Goal: Task Accomplishment & Management: Manage account settings

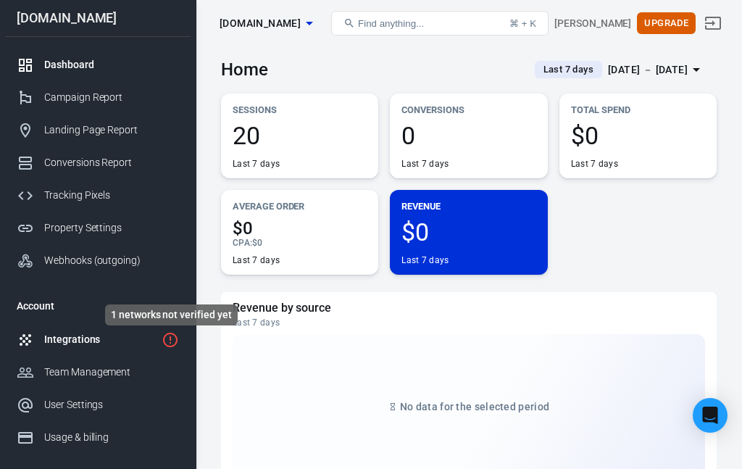
click at [168, 344] on icon "1 networks not verified yet" at bounding box center [170, 339] width 17 height 17
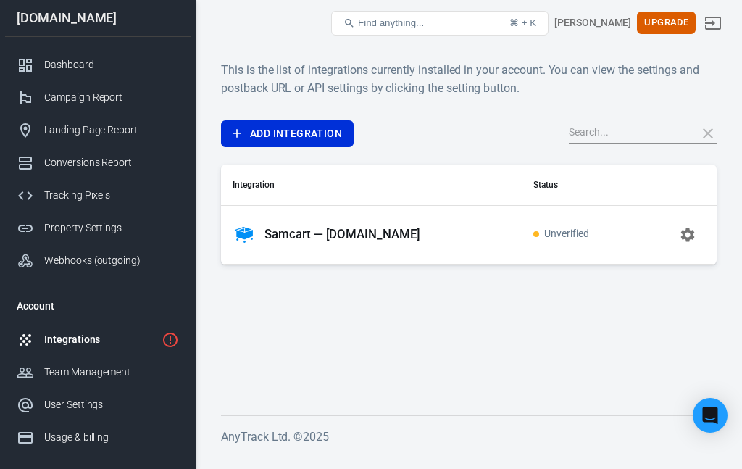
click at [351, 235] on p "Samcart — [DOMAIN_NAME]" at bounding box center [342, 234] width 156 height 15
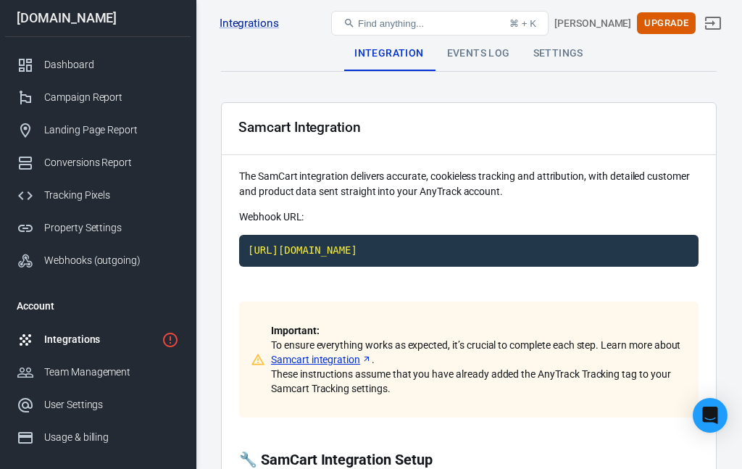
click at [370, 359] on link "Samcart integration" at bounding box center [321, 359] width 101 height 14
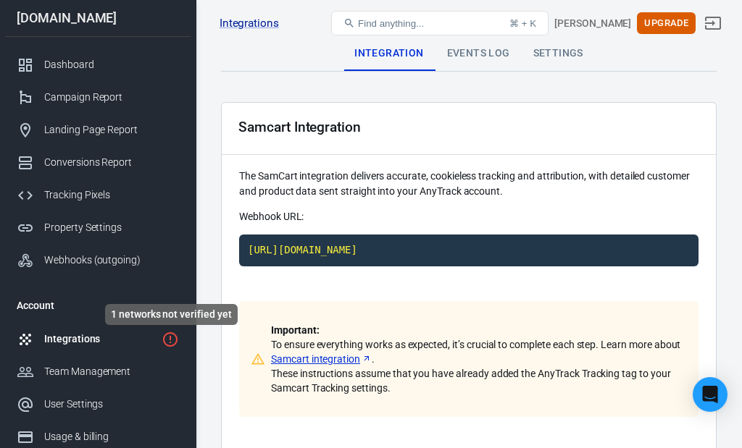
click at [167, 348] on icon "1 networks not verified yet" at bounding box center [170, 339] width 17 height 17
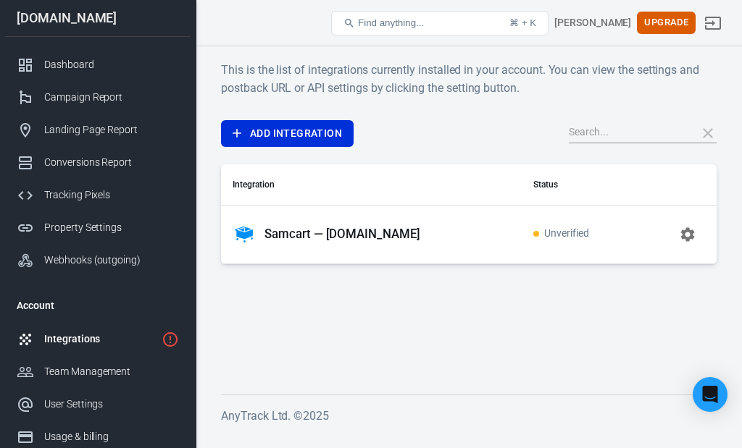
click at [352, 232] on p "Samcart — [DOMAIN_NAME]" at bounding box center [342, 234] width 156 height 15
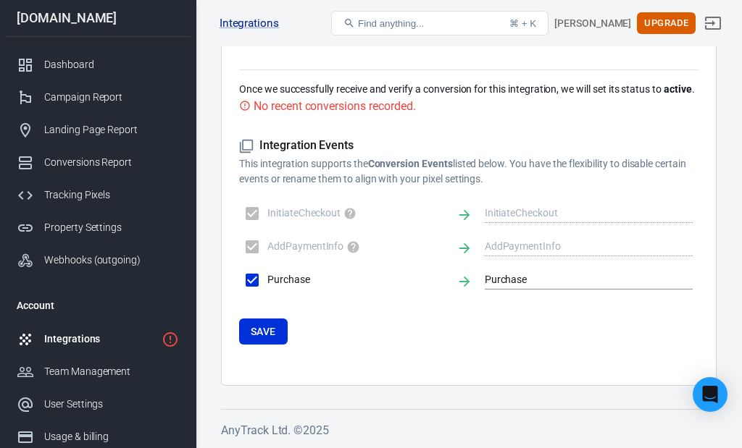
scroll to position [955, 0]
click at [273, 328] on button "Save" at bounding box center [263, 332] width 49 height 27
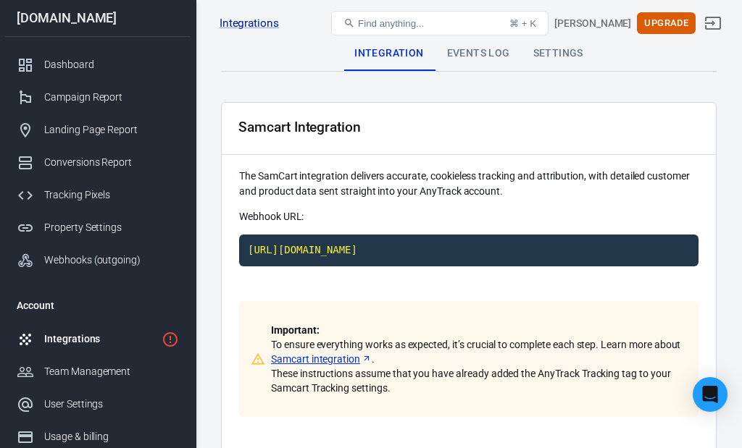
scroll to position [0, 0]
click at [105, 198] on div "Tracking Pixels" at bounding box center [111, 195] width 135 height 15
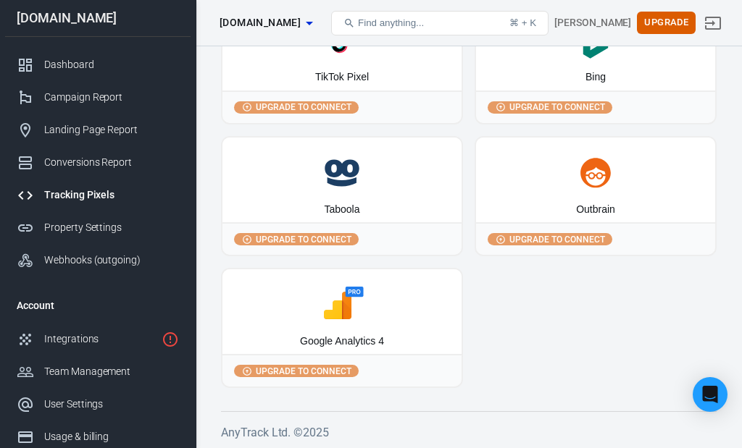
scroll to position [247, 0]
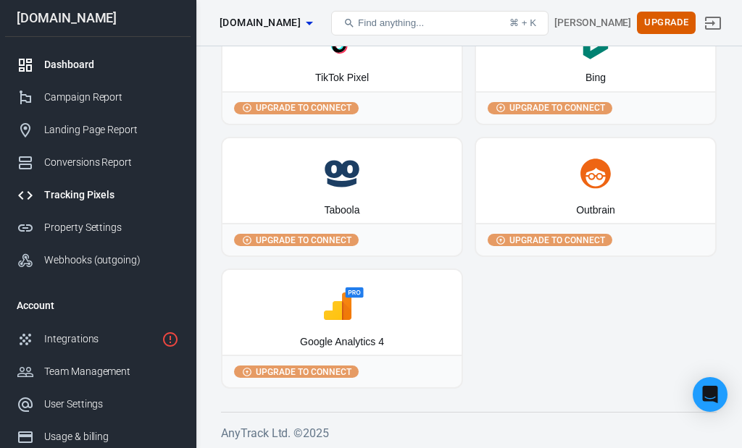
click at [71, 70] on div "Dashboard" at bounding box center [111, 64] width 135 height 15
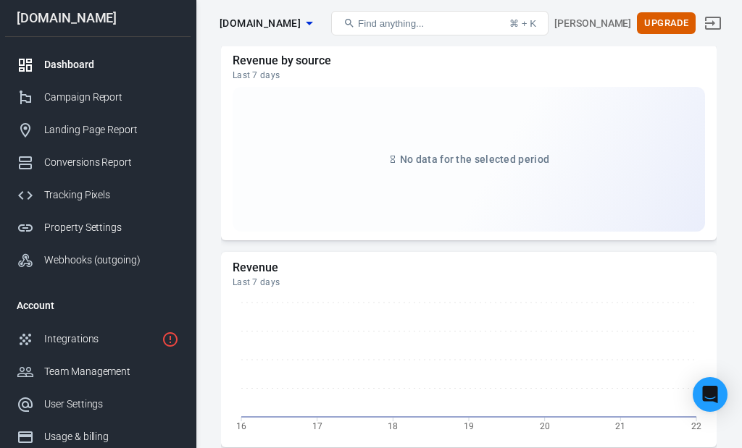
click at [409, 24] on span "Find anything..." at bounding box center [391, 23] width 66 height 11
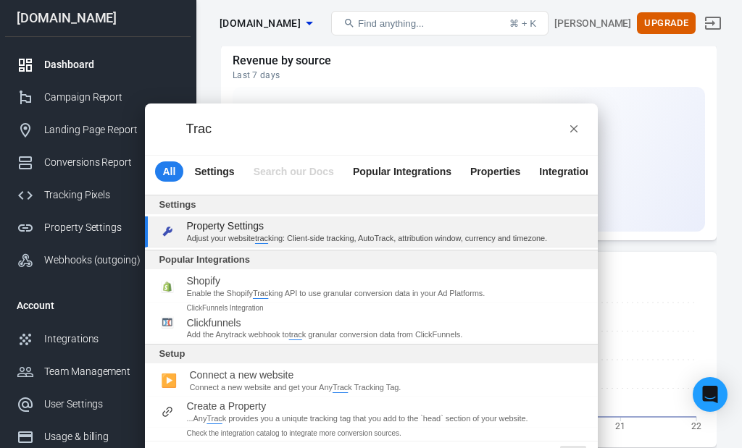
type input "Trac"
click at [569, 127] on icon "progress bar" at bounding box center [574, 129] width 12 height 12
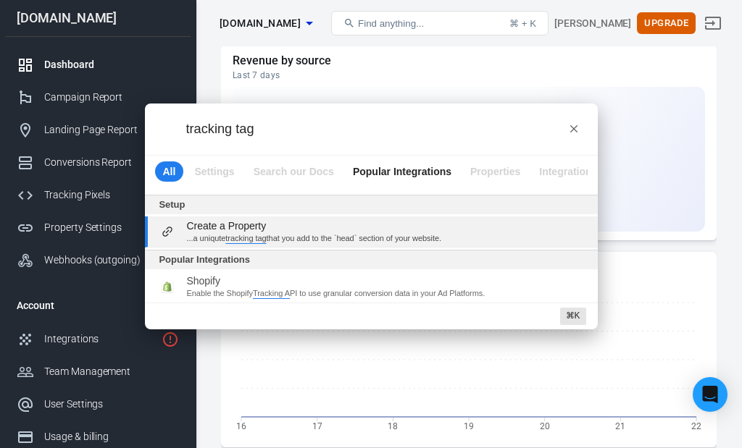
type input "tracking tag"
click at [228, 229] on span "Create a Property" at bounding box center [227, 226] width 80 height 12
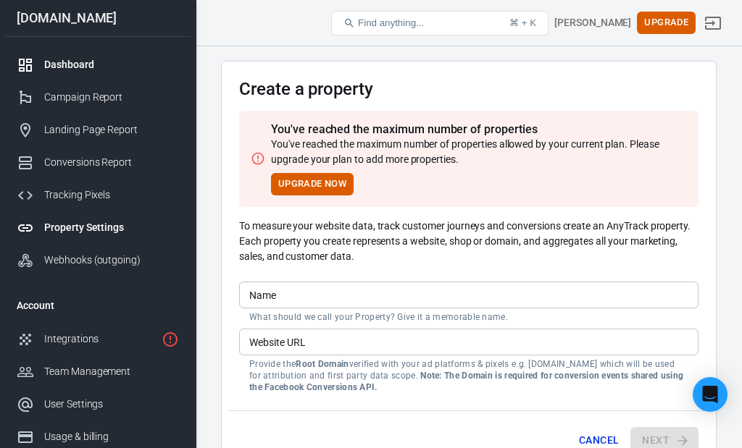
click at [67, 66] on div "Dashboard" at bounding box center [111, 64] width 135 height 15
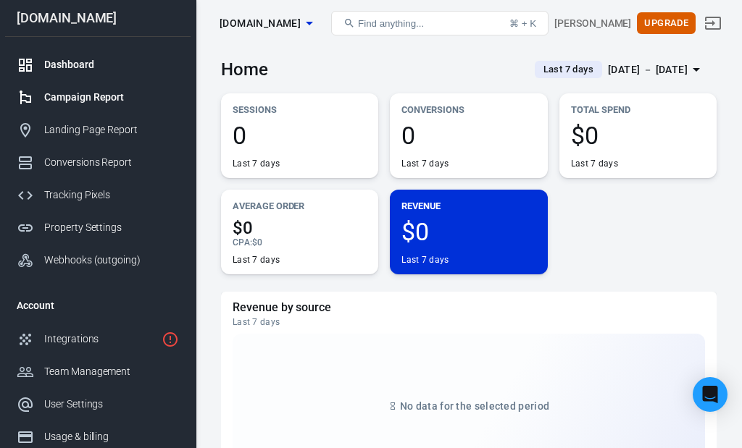
click at [77, 104] on div "Campaign Report" at bounding box center [111, 97] width 135 height 15
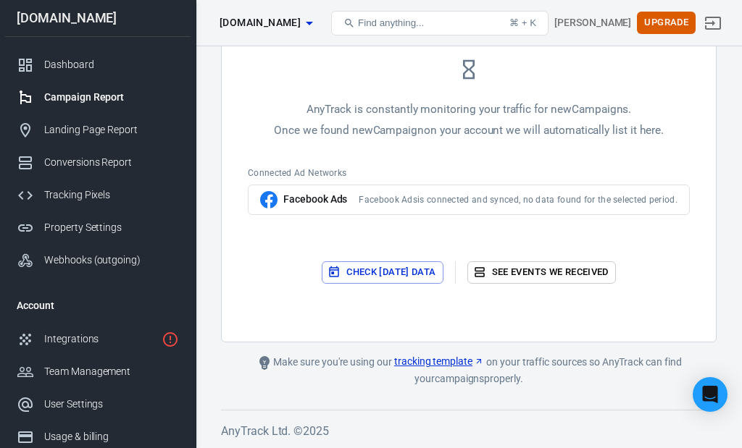
scroll to position [268, 0]
click at [409, 272] on button "Check today’s data" at bounding box center [382, 273] width 121 height 22
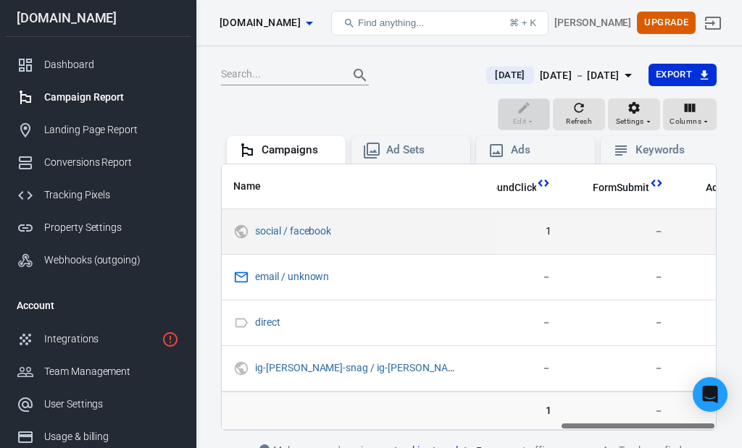
scroll to position [104, 0]
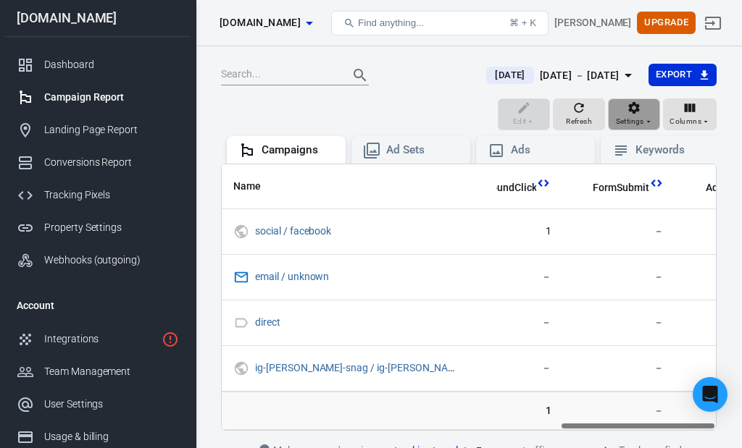
click at [630, 111] on icon "button" at bounding box center [634, 108] width 14 height 14
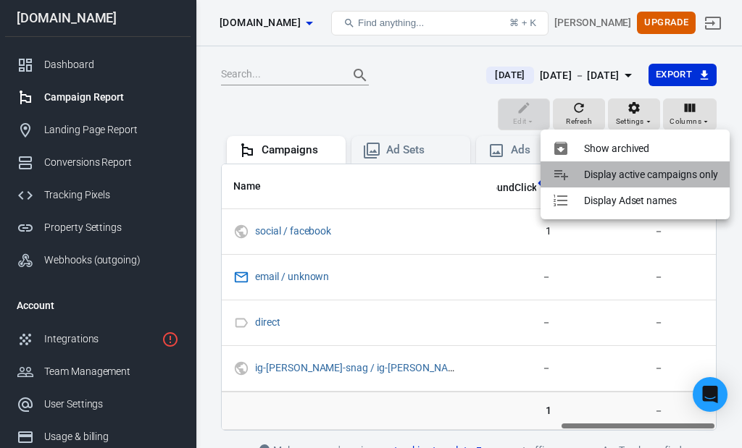
click at [643, 178] on p "Display active campaigns only" at bounding box center [651, 174] width 134 height 15
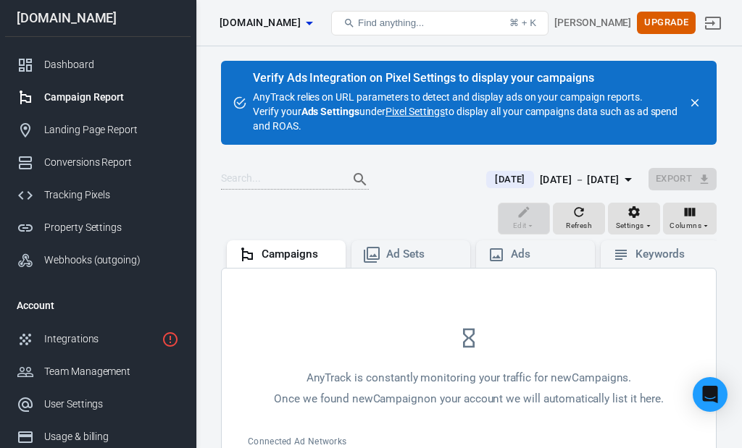
click at [427, 109] on link "Pixel Settings" at bounding box center [414, 111] width 59 height 14
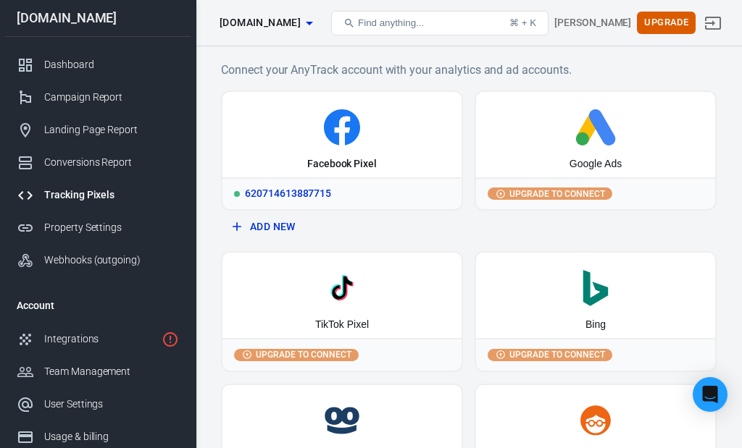
click at [304, 192] on div "620714613887715" at bounding box center [341, 193] width 239 height 32
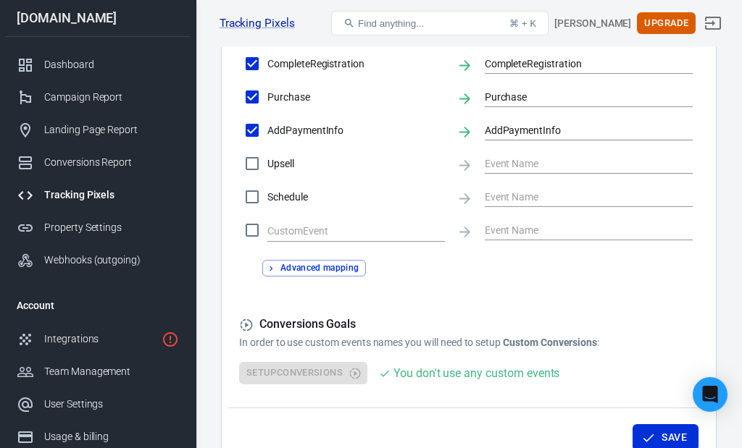
scroll to position [747, 0]
click at [664, 431] on button "Save" at bounding box center [665, 438] width 66 height 27
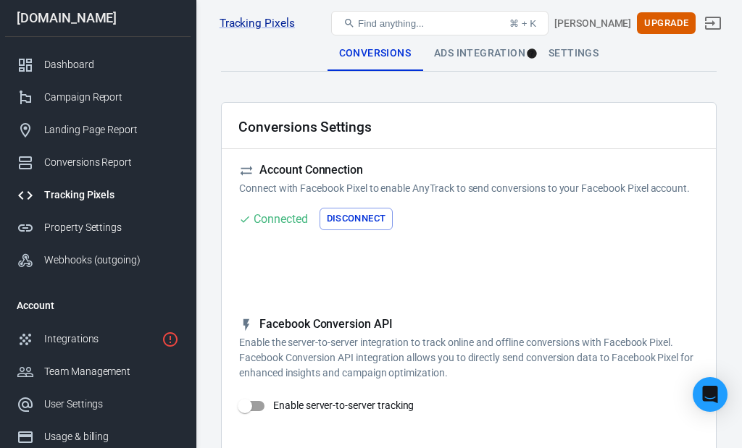
scroll to position [0, 0]
click at [108, 231] on div "Property Settings" at bounding box center [111, 227] width 135 height 15
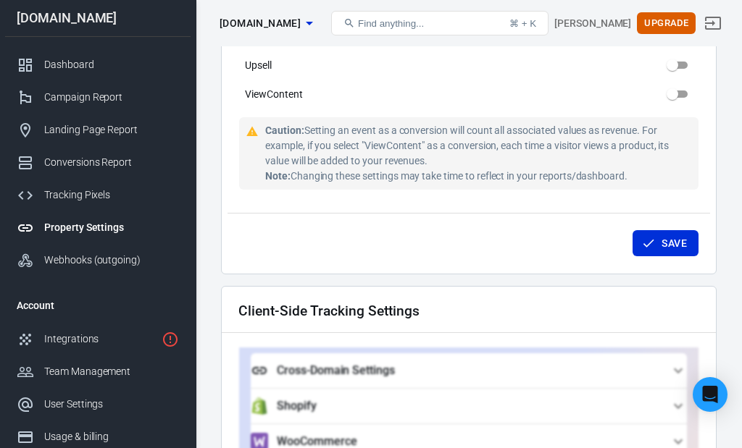
scroll to position [1077, 0]
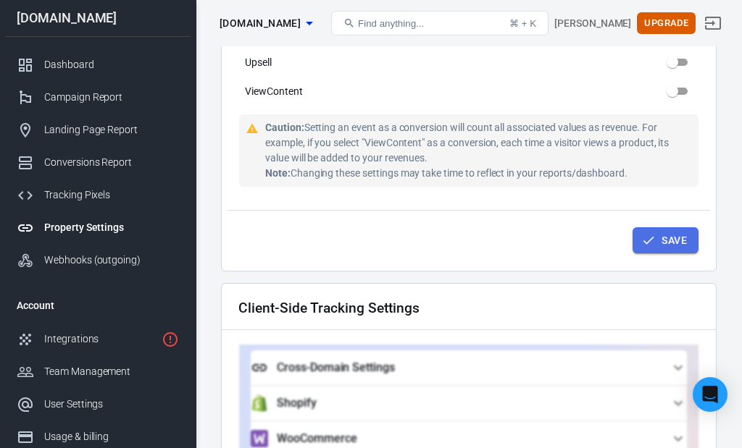
click at [672, 238] on button "Save" at bounding box center [665, 240] width 66 height 27
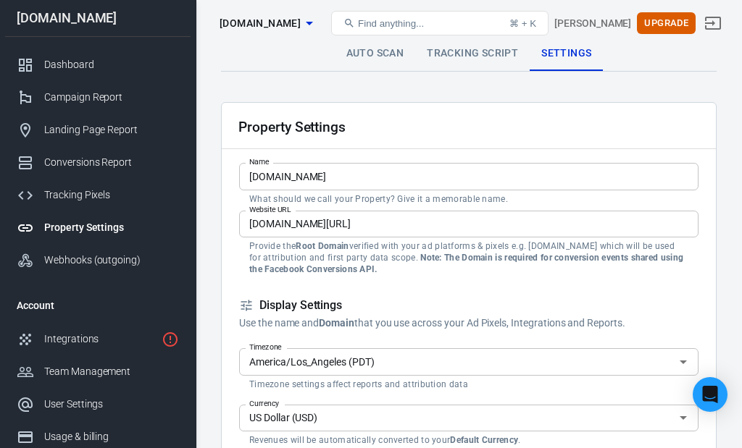
scroll to position [0, 0]
click at [472, 51] on link "Tracking Script" at bounding box center [472, 53] width 114 height 35
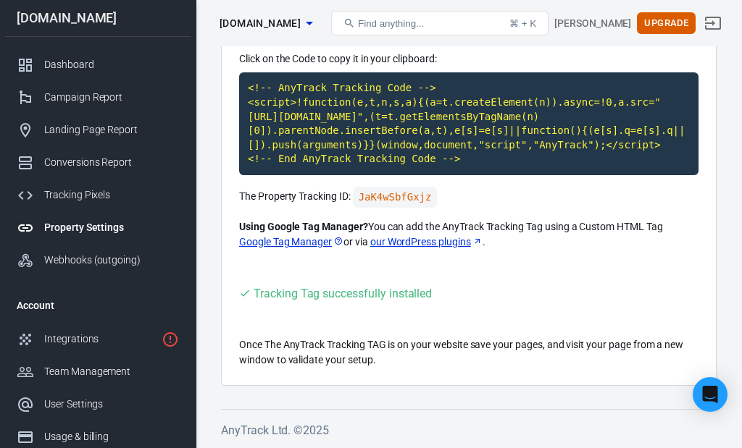
scroll to position [170, 0]
click at [428, 138] on code "<!-- AnyTrack Tracking Code --> <script>!function(e,t,n,s,a){(a=t.createElement…" at bounding box center [468, 123] width 459 height 103
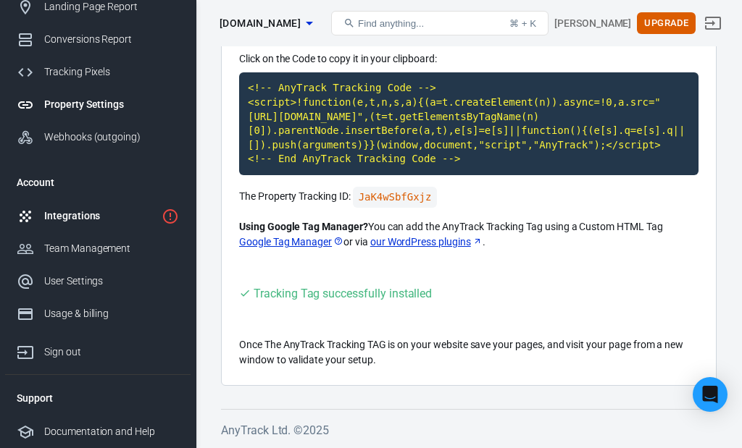
scroll to position [128, 0]
click at [85, 212] on div "Integrations" at bounding box center [100, 216] width 112 height 15
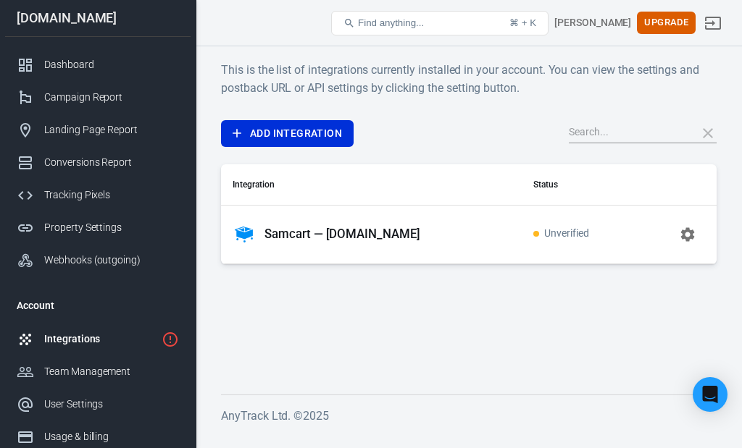
click at [348, 229] on p "Samcart — [DOMAIN_NAME]" at bounding box center [342, 234] width 156 height 15
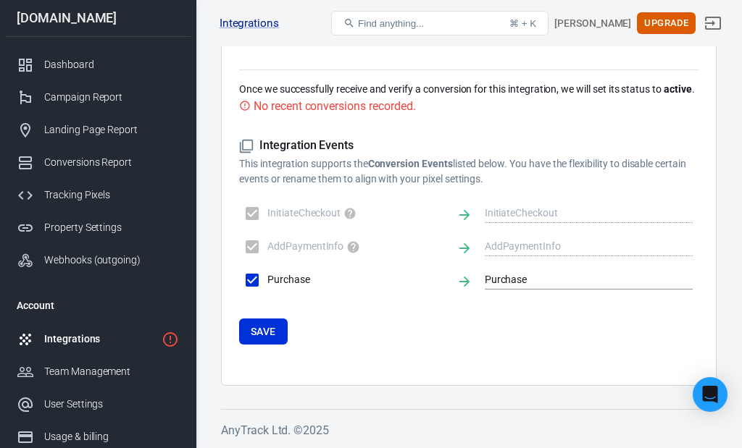
scroll to position [955, 0]
click at [275, 335] on button "Save" at bounding box center [263, 332] width 49 height 27
click at [250, 26] on link "Integrations" at bounding box center [249, 23] width 59 height 15
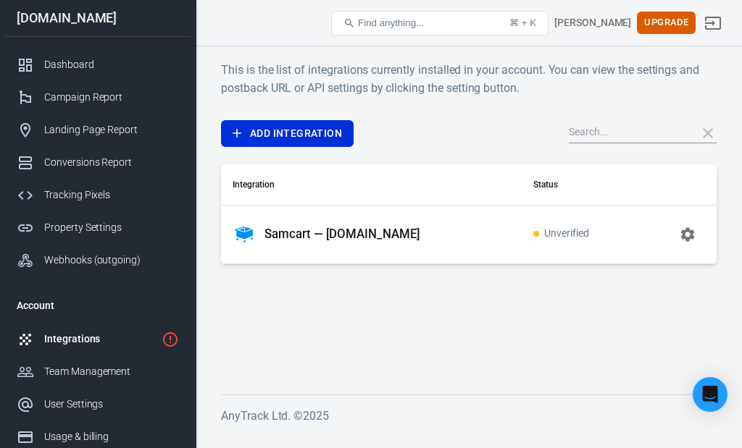
click at [685, 235] on icon "button" at bounding box center [687, 234] width 17 height 17
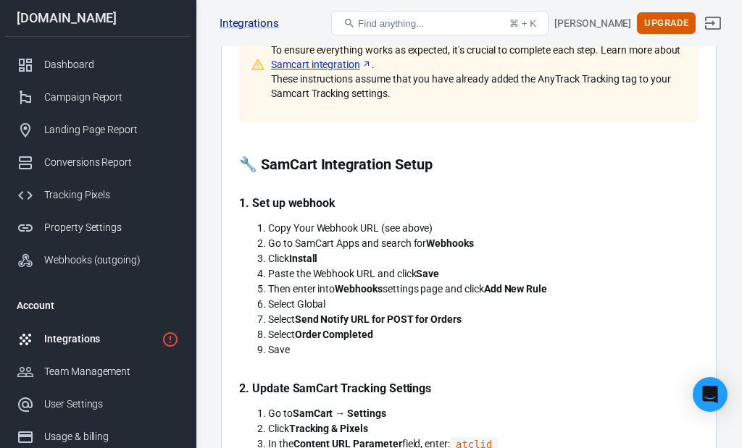
scroll to position [295, 0]
click at [367, 64] on link "Samcart integration" at bounding box center [321, 64] width 101 height 14
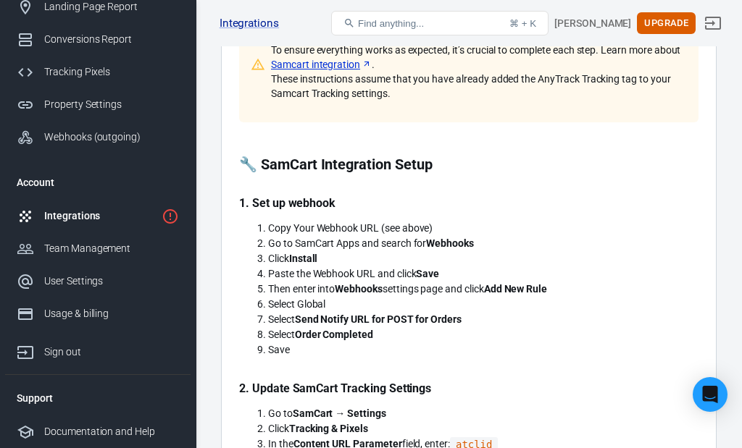
scroll to position [128, 0]
click at [85, 219] on div "Integrations" at bounding box center [100, 216] width 112 height 15
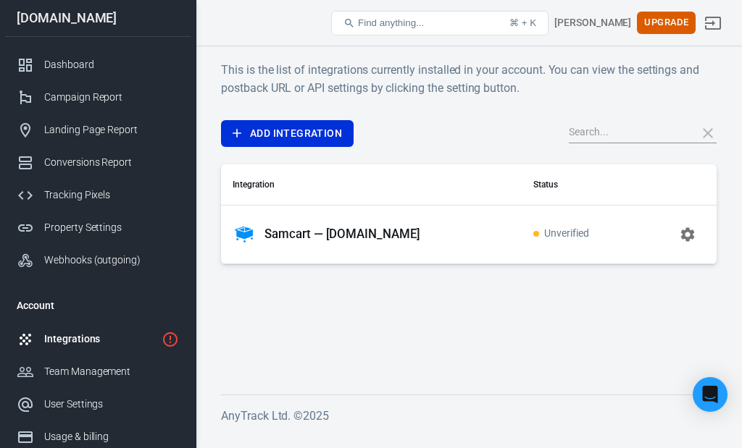
click at [377, 234] on p "Samcart — [DOMAIN_NAME]" at bounding box center [342, 234] width 156 height 15
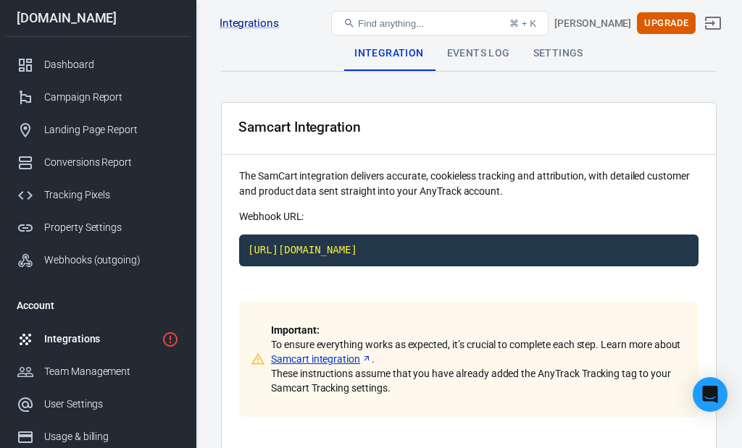
click at [391, 57] on div "Integration" at bounding box center [389, 53] width 92 height 35
click at [250, 22] on link "Integrations" at bounding box center [249, 23] width 59 height 15
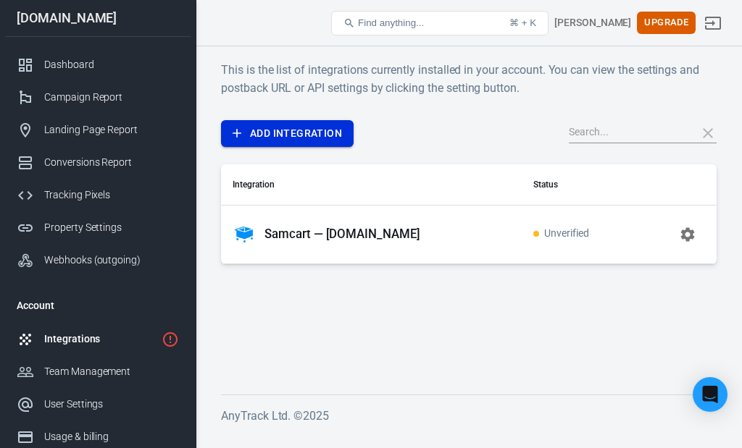
click at [301, 129] on link "Add Integration" at bounding box center [287, 133] width 133 height 27
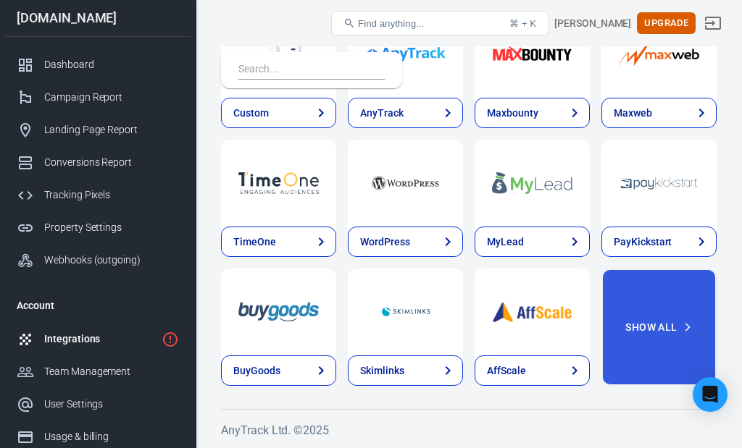
scroll to position [3154, 0]
click at [264, 71] on input "text" at bounding box center [308, 70] width 141 height 19
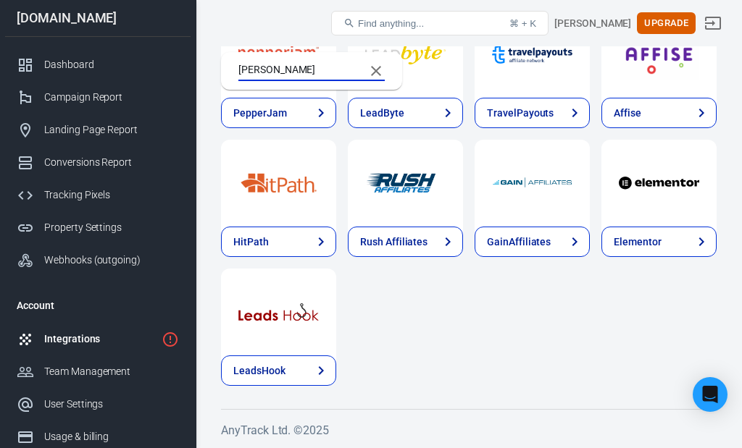
scroll to position [0, 0]
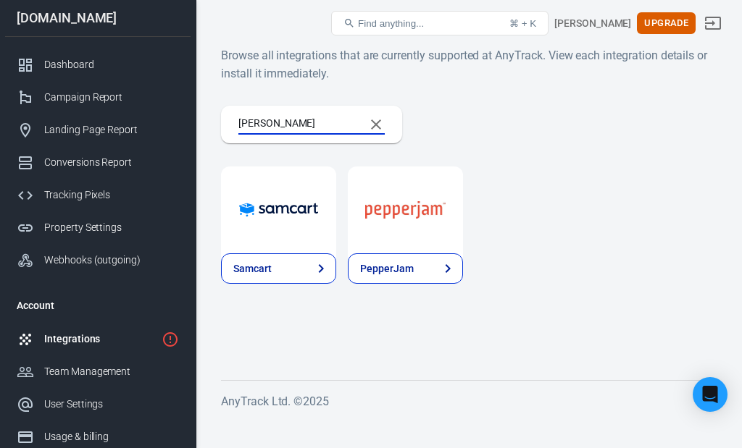
type input "sam"
click at [277, 214] on img at bounding box center [278, 210] width 80 height 52
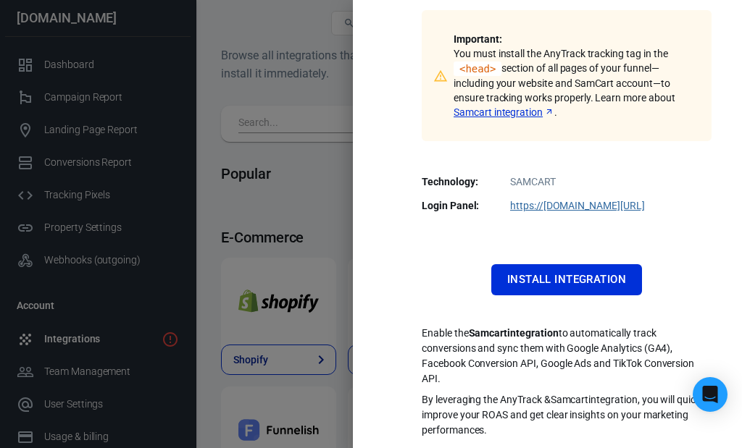
scroll to position [328, 0]
click at [575, 275] on button "Install Integration" at bounding box center [566, 280] width 151 height 30
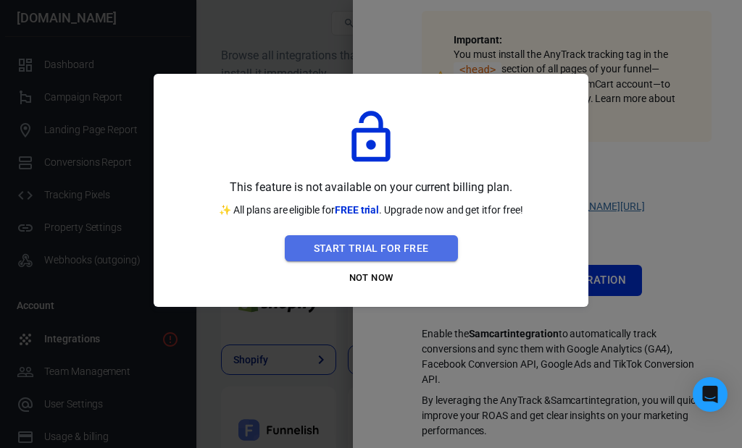
click at [399, 251] on button "Start Trial For Free" at bounding box center [371, 248] width 173 height 27
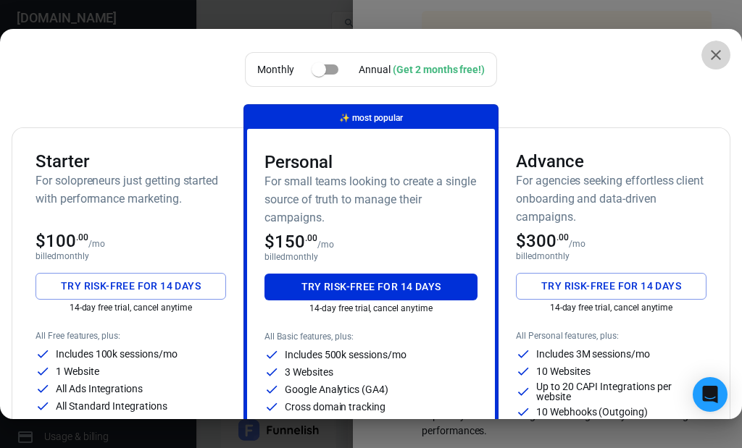
click at [716, 57] on icon "close" at bounding box center [715, 54] width 17 height 17
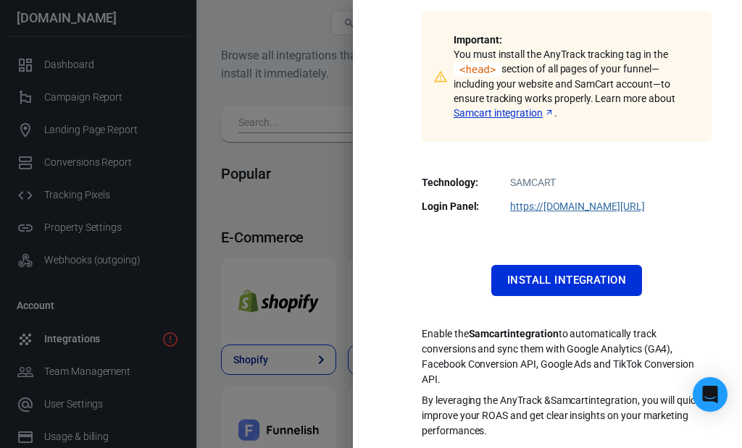
click at [330, 93] on div at bounding box center [371, 224] width 742 height 448
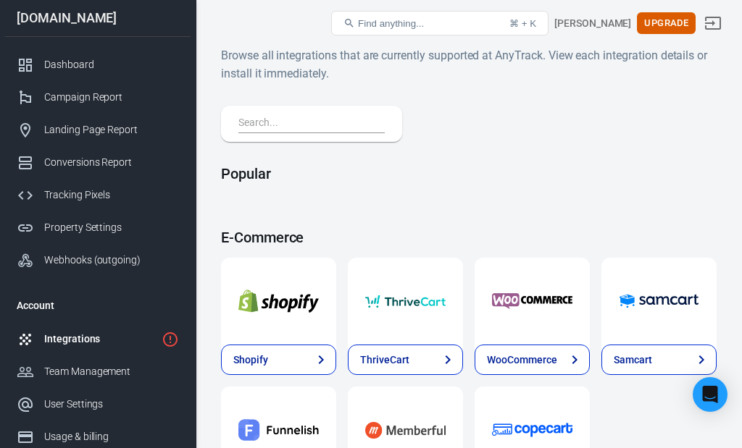
click at [89, 345] on div "Integrations" at bounding box center [100, 339] width 112 height 15
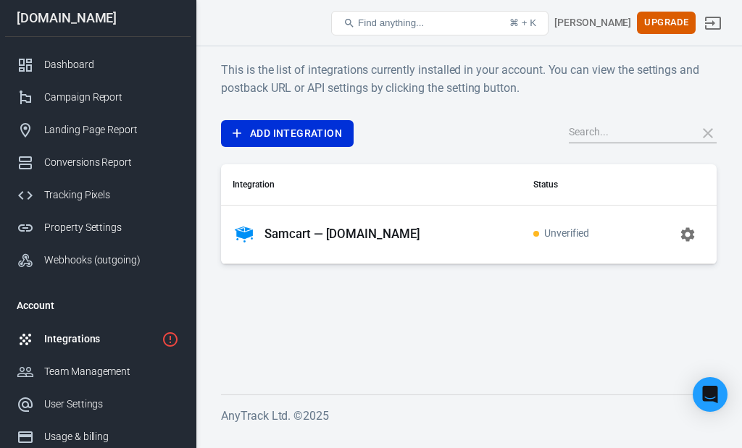
click at [330, 235] on p "Samcart — [DOMAIN_NAME]" at bounding box center [342, 234] width 156 height 15
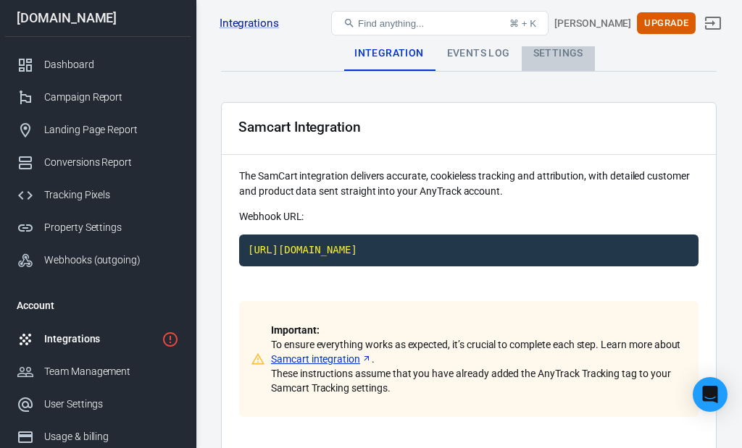
click at [547, 51] on div "Settings" at bounding box center [558, 53] width 73 height 35
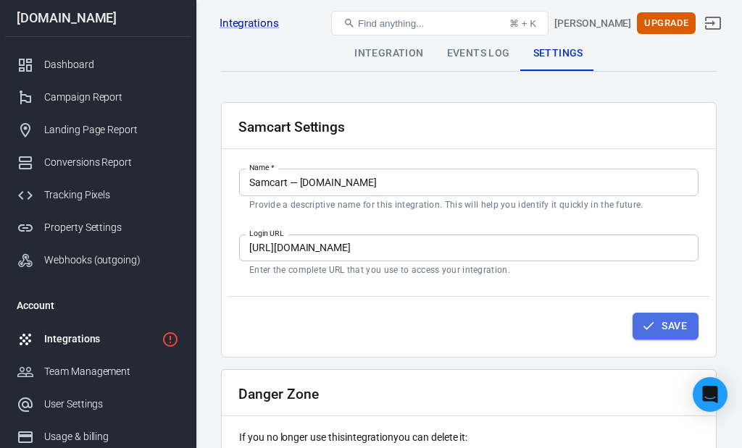
click at [657, 329] on button "Save" at bounding box center [665, 326] width 66 height 27
click at [487, 54] on div "Events Log" at bounding box center [478, 53] width 86 height 35
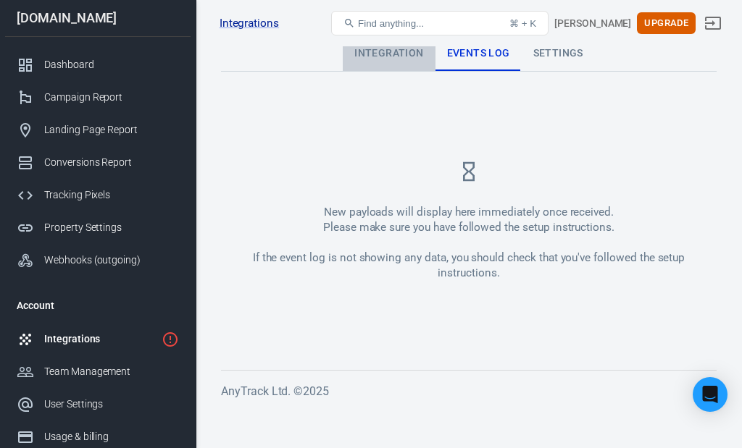
click at [389, 55] on div "Integration" at bounding box center [389, 53] width 92 height 35
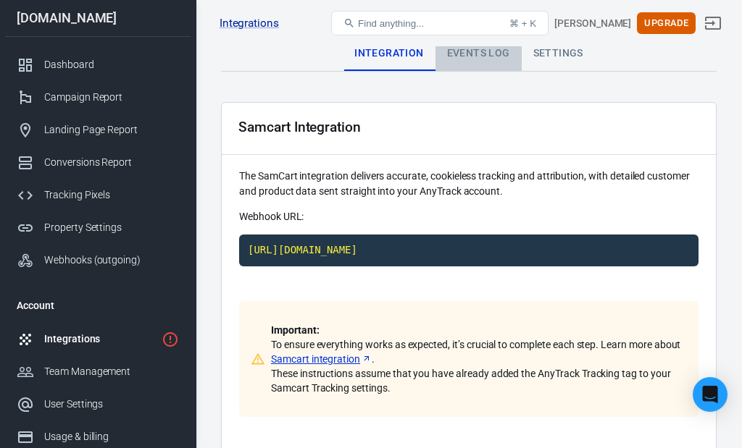
click at [469, 55] on div "Events Log" at bounding box center [478, 53] width 86 height 35
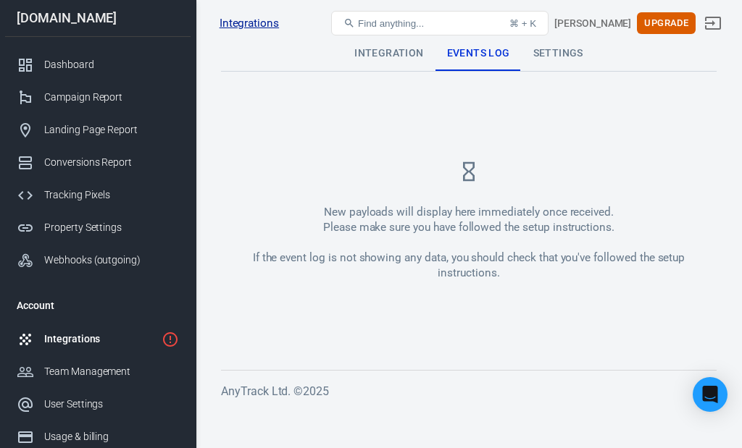
click at [257, 23] on link "Integrations" at bounding box center [249, 23] width 59 height 15
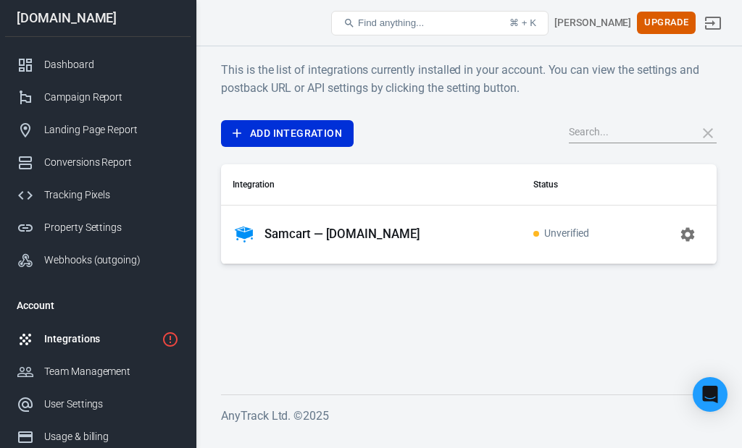
click at [356, 235] on p "Samcart — [DOMAIN_NAME]" at bounding box center [342, 234] width 156 height 15
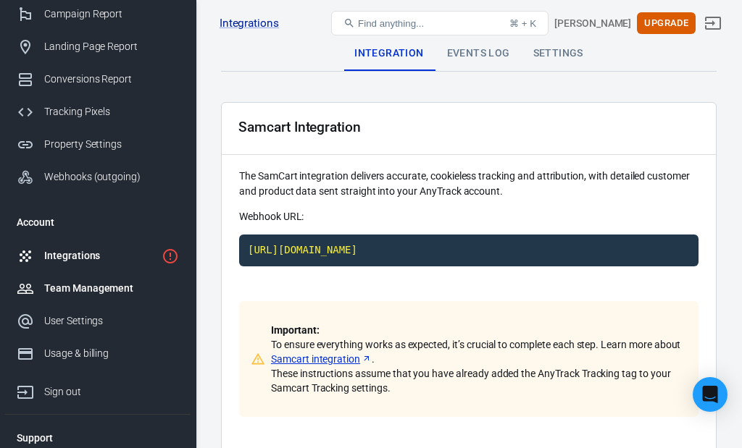
scroll to position [89, 0]
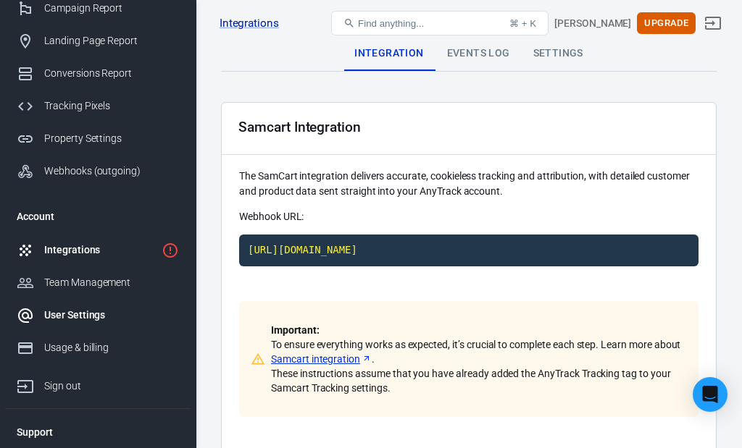
click at [80, 316] on div "User Settings" at bounding box center [111, 315] width 135 height 15
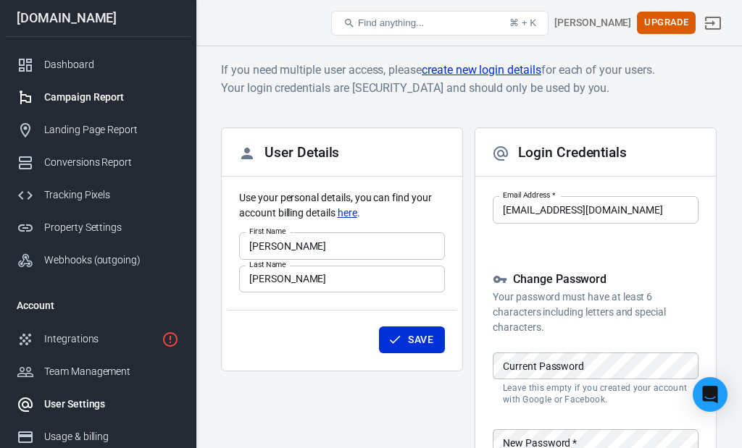
click at [78, 101] on div "Campaign Report" at bounding box center [111, 97] width 135 height 15
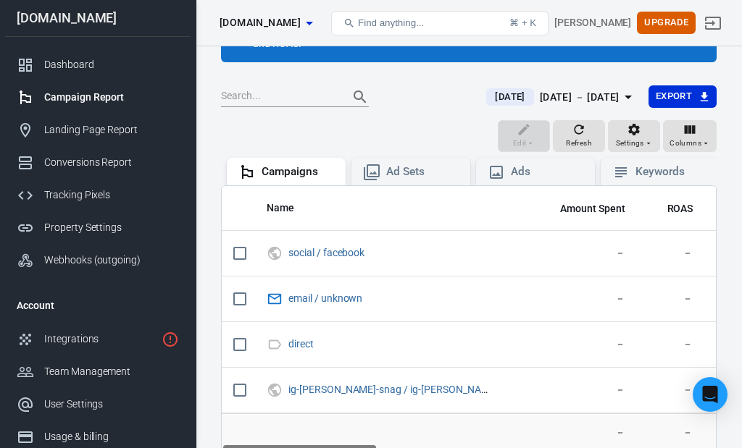
scroll to position [87, 0]
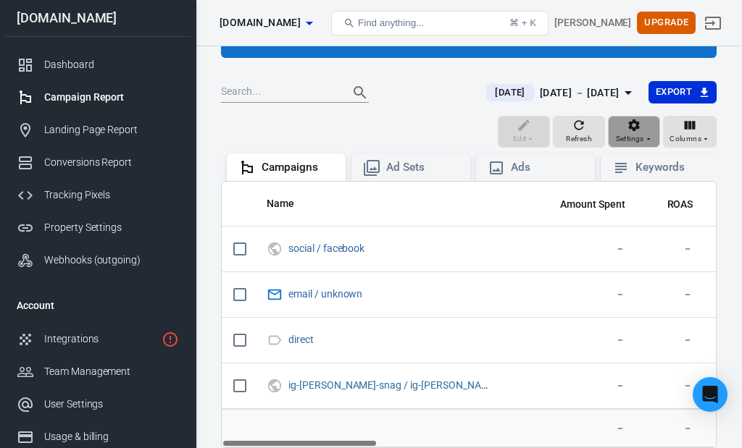
click at [633, 138] on span "Settings" at bounding box center [630, 139] width 28 height 13
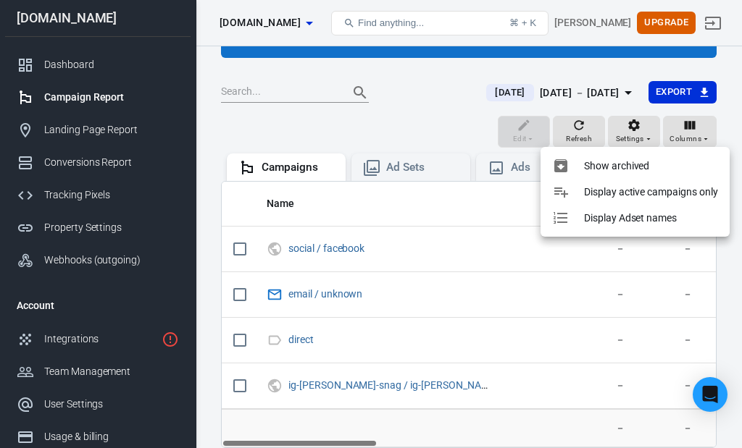
click at [582, 135] on div at bounding box center [371, 224] width 742 height 448
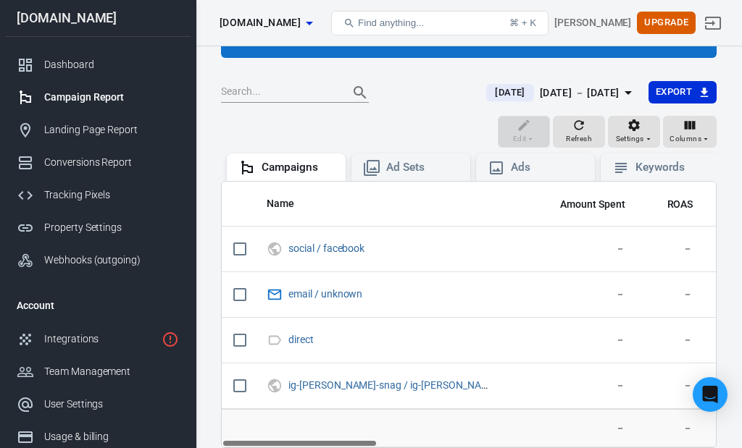
click at [582, 135] on span "Refresh" at bounding box center [579, 139] width 26 height 13
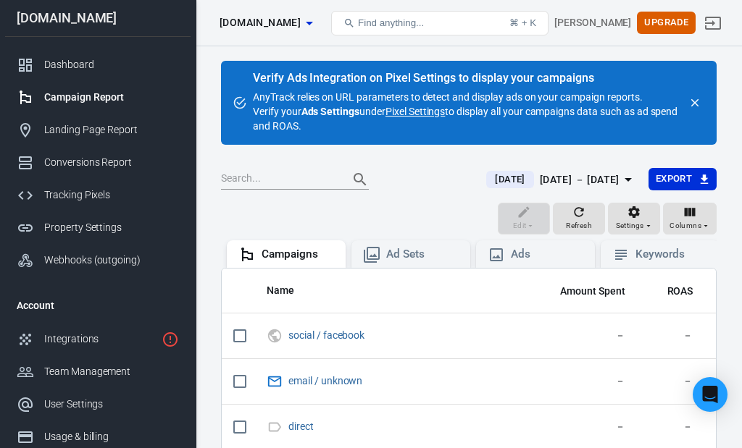
click at [422, 112] on link "Pixel Settings" at bounding box center [414, 111] width 59 height 14
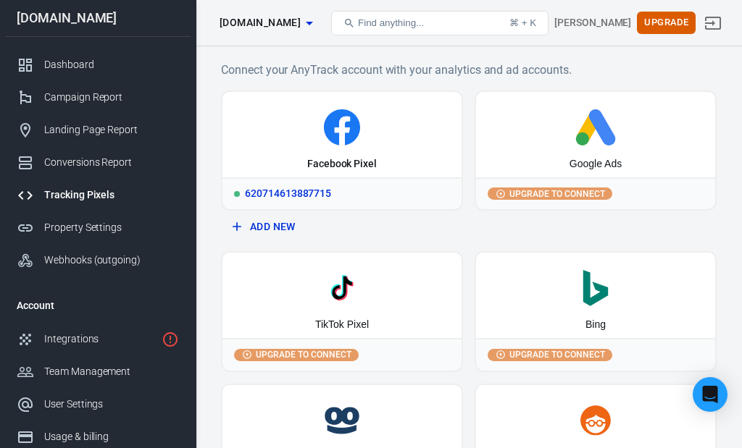
click at [314, 191] on div "620714613887715" at bounding box center [341, 193] width 239 height 32
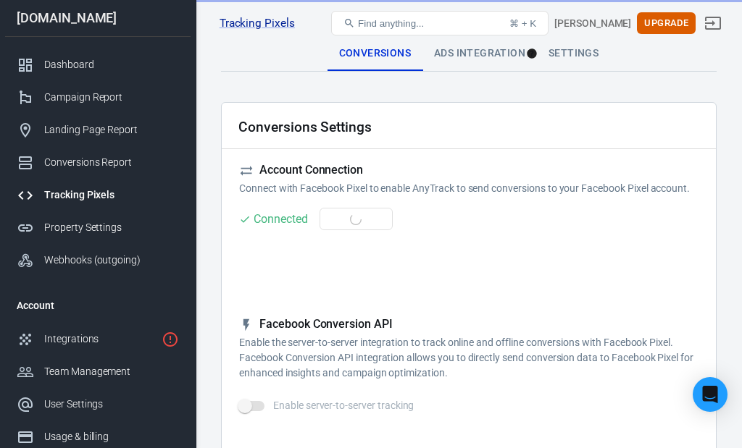
checkbox input "true"
type input "ViewContent"
checkbox input "true"
type input "SubmitApplication"
checkbox input "true"
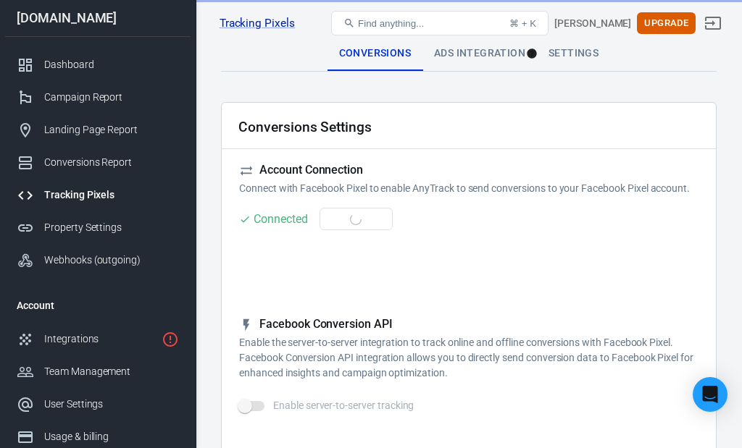
type input "ViewContent"
checkbox input "true"
type input "AddToCart"
checkbox input "true"
type input "InitiateCheckout"
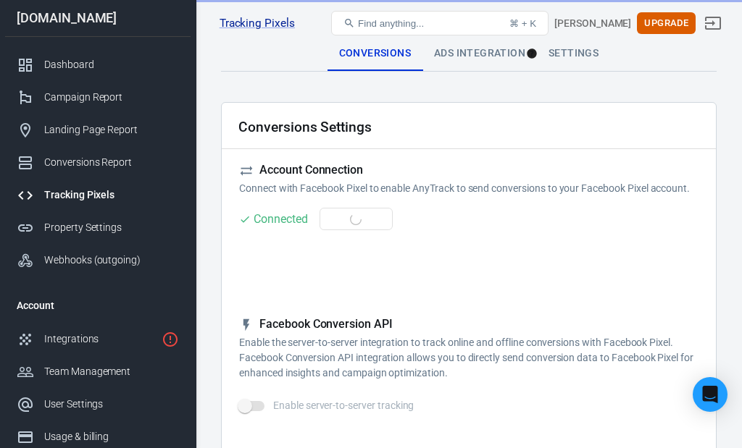
checkbox input "true"
type input "Lead"
checkbox input "true"
type input "CompleteRegistration"
checkbox input "true"
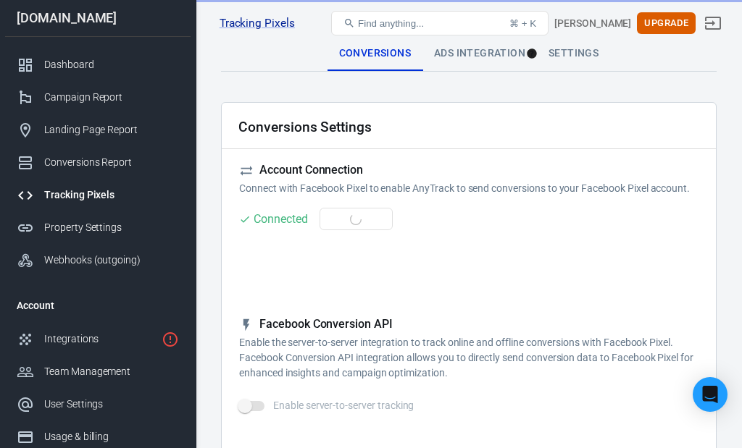
type input "Purchase"
checkbox input "true"
type input "AddPaymentInfo"
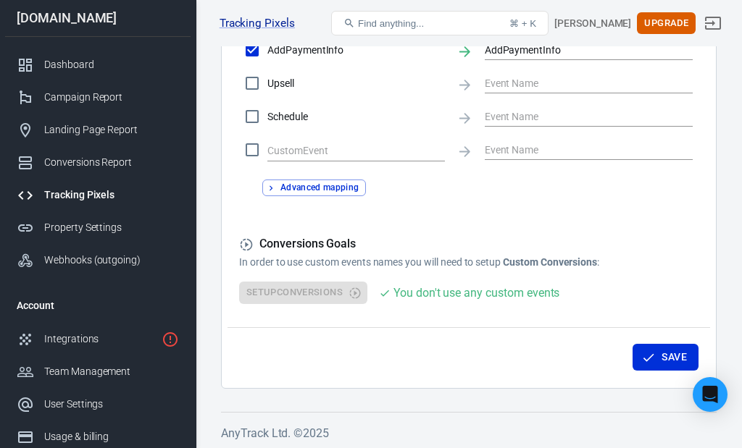
scroll to position [827, 0]
click at [648, 351] on icon "button" at bounding box center [648, 358] width 14 height 14
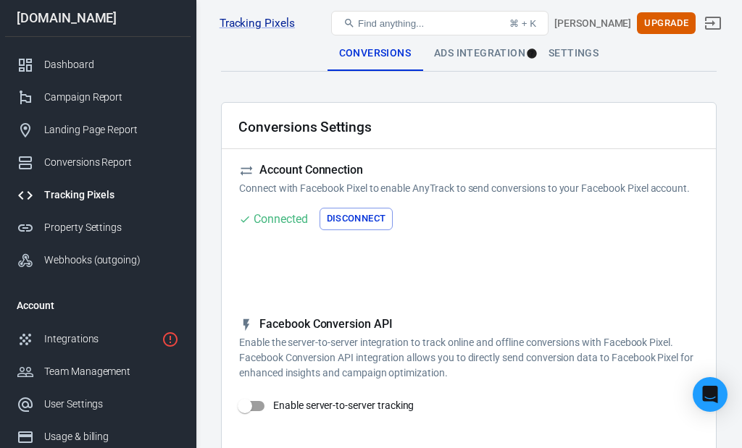
scroll to position [0, 0]
click at [455, 56] on div "Ads Integration" at bounding box center [479, 53] width 114 height 35
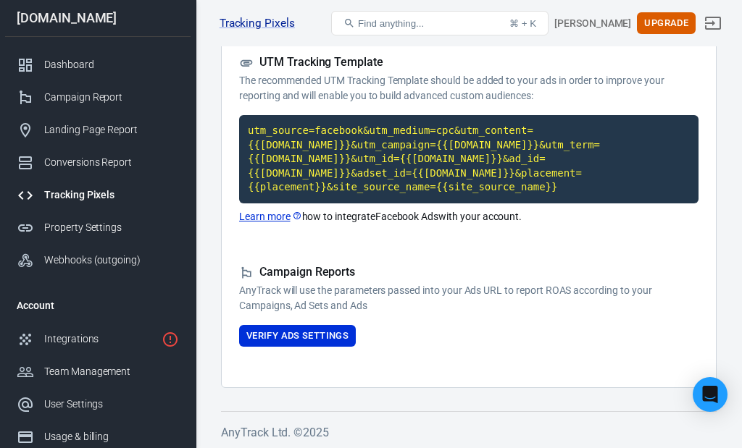
scroll to position [116, 0]
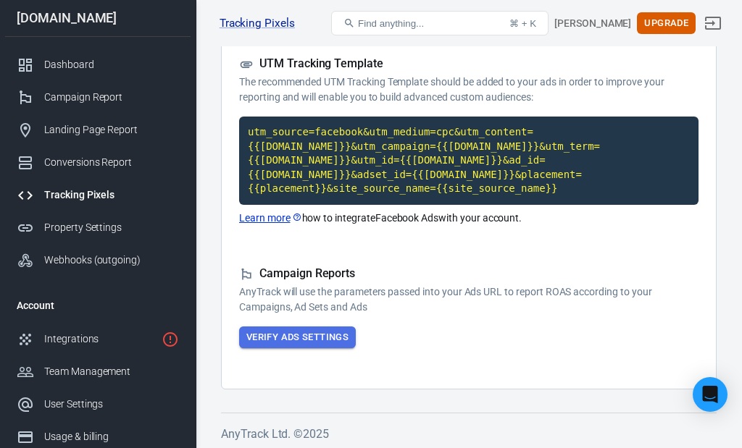
click at [308, 338] on button "Verify Ads Settings" at bounding box center [297, 338] width 117 height 22
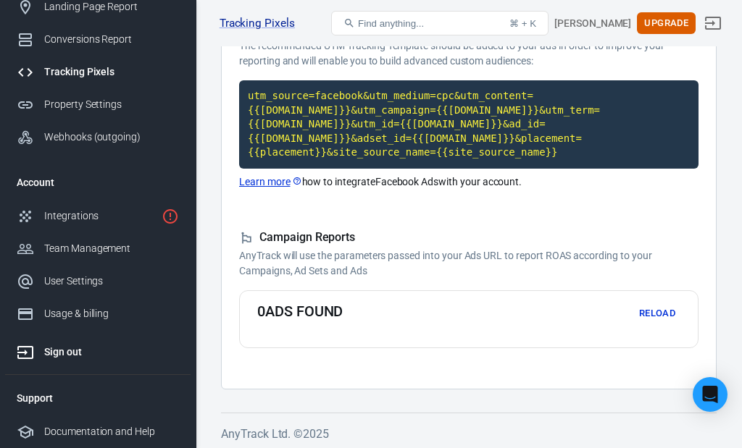
scroll to position [0, 0]
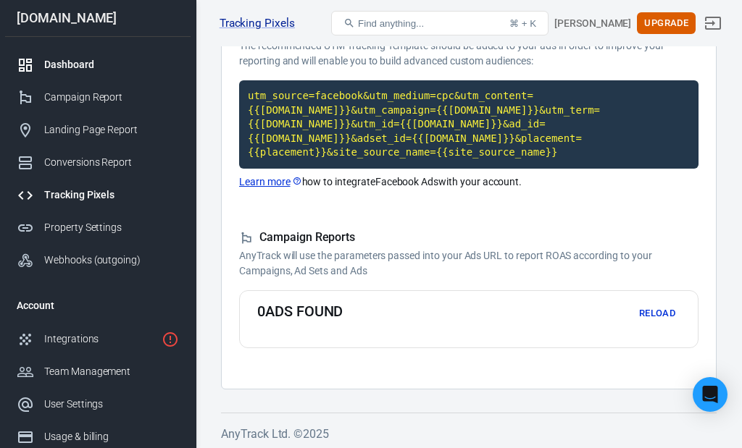
click at [64, 70] on div "Dashboard" at bounding box center [111, 64] width 135 height 15
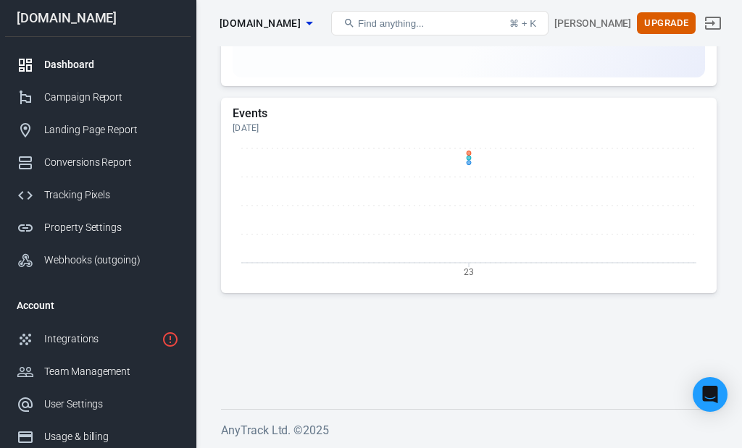
scroll to position [1655, 0]
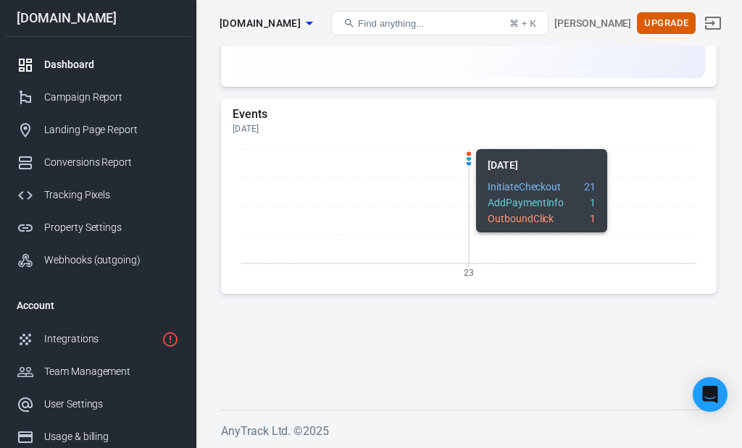
click at [506, 188] on icon "23" at bounding box center [469, 213] width 472 height 145
click at [590, 185] on icon "23" at bounding box center [469, 213] width 472 height 145
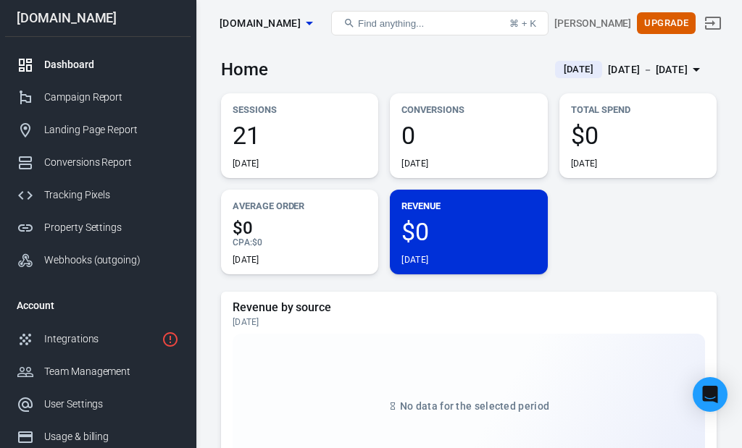
scroll to position [0, 0]
click at [309, 244] on div "CPA : $0" at bounding box center [300, 243] width 134 height 12
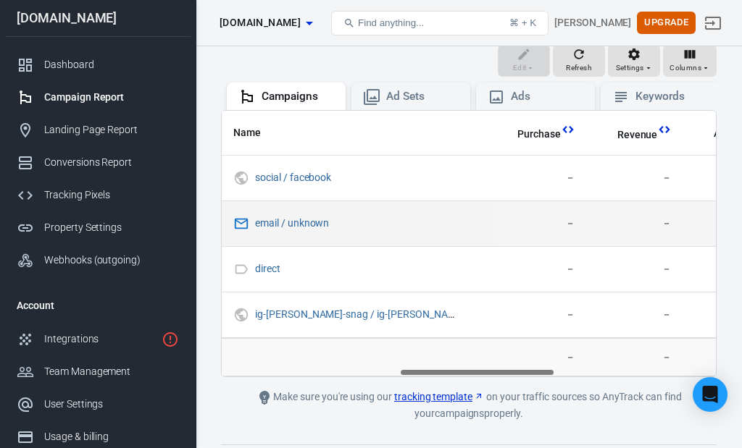
scroll to position [0, 564]
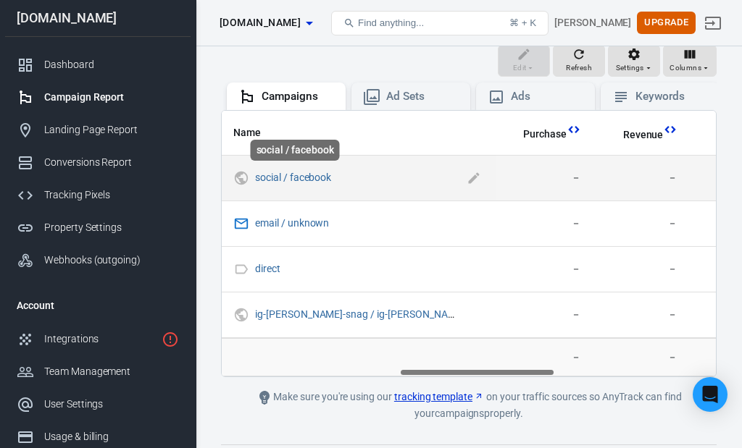
click at [311, 183] on span "social / facebook" at bounding box center [293, 178] width 76 height 14
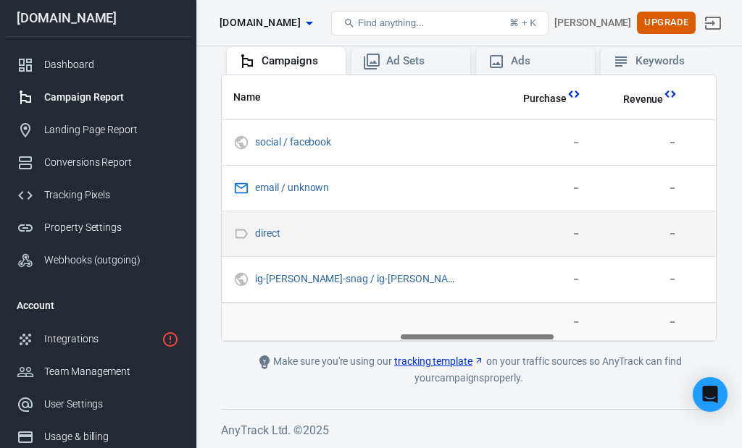
scroll to position [193, 0]
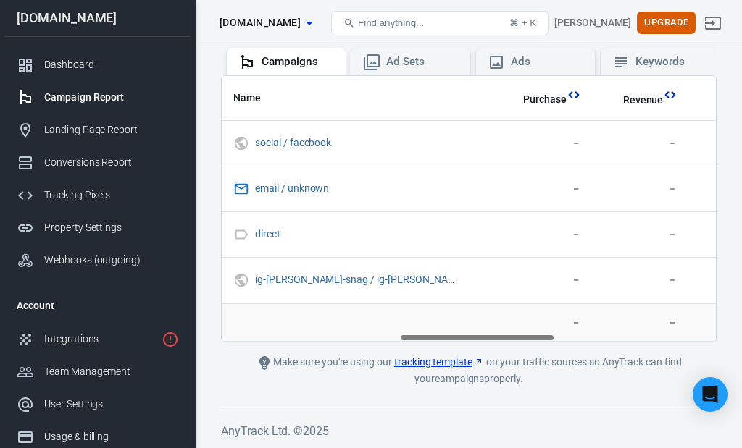
click at [419, 362] on link "tracking template" at bounding box center [439, 362] width 90 height 15
click at [114, 103] on div "Campaign Report" at bounding box center [111, 97] width 135 height 15
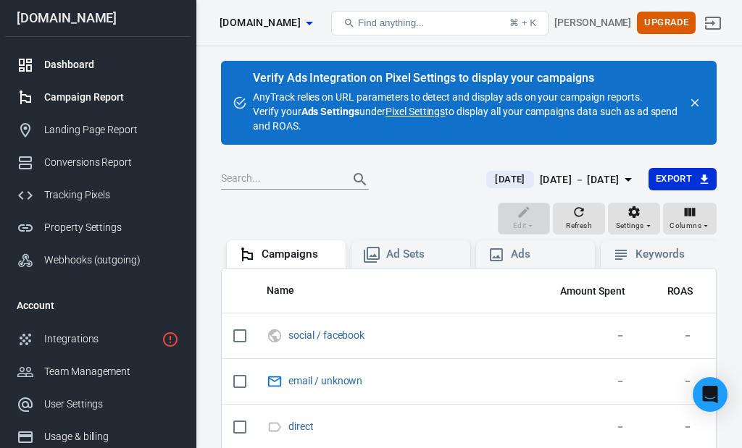
click at [66, 61] on link "Dashboard" at bounding box center [97, 65] width 185 height 33
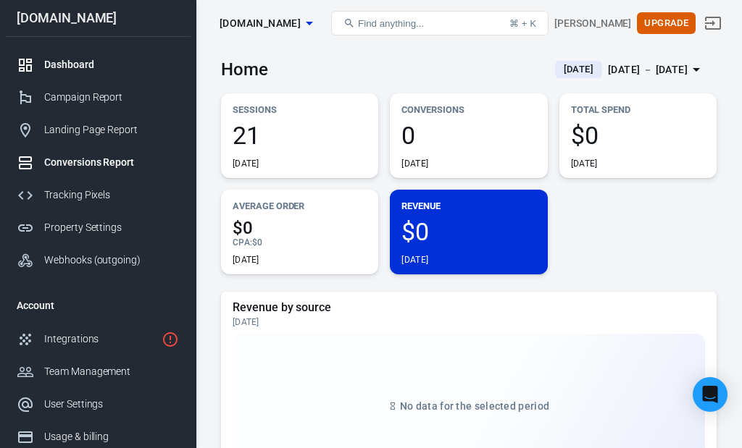
click at [118, 164] on div "Conversions Report" at bounding box center [111, 162] width 135 height 15
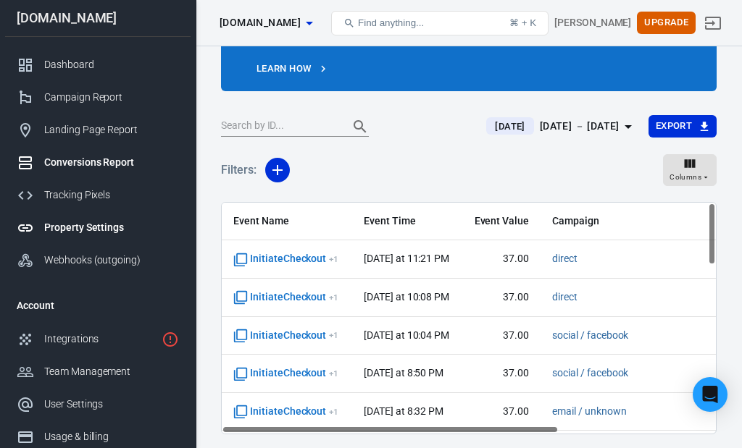
click at [83, 225] on div "Property Settings" at bounding box center [111, 227] width 135 height 15
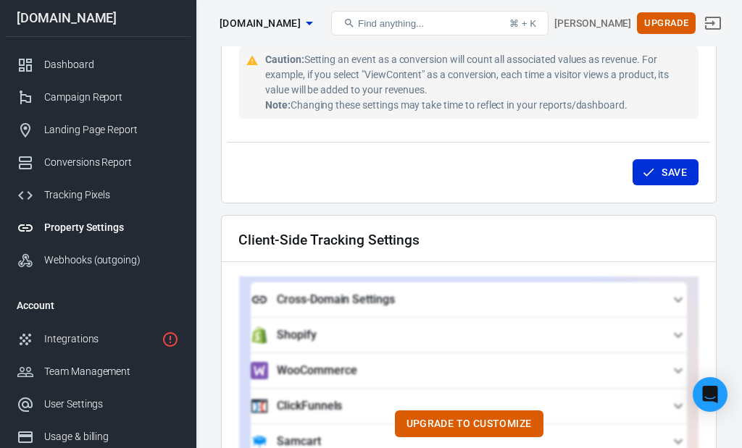
scroll to position [1146, 0]
click at [667, 167] on button "Save" at bounding box center [665, 172] width 66 height 27
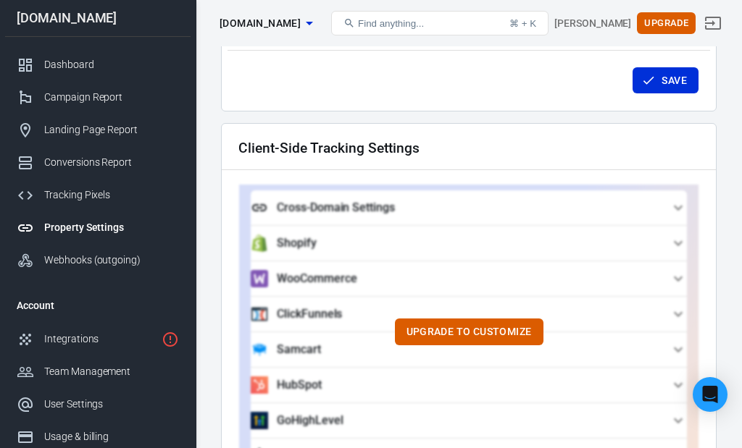
scroll to position [1234, 0]
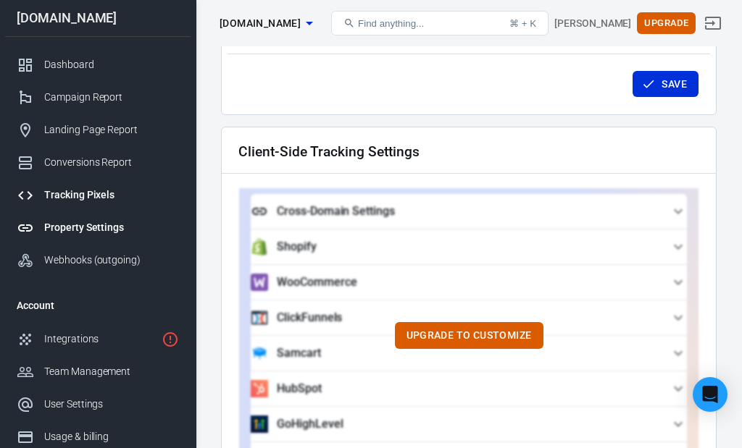
click at [81, 196] on div "Tracking Pixels" at bounding box center [111, 195] width 135 height 15
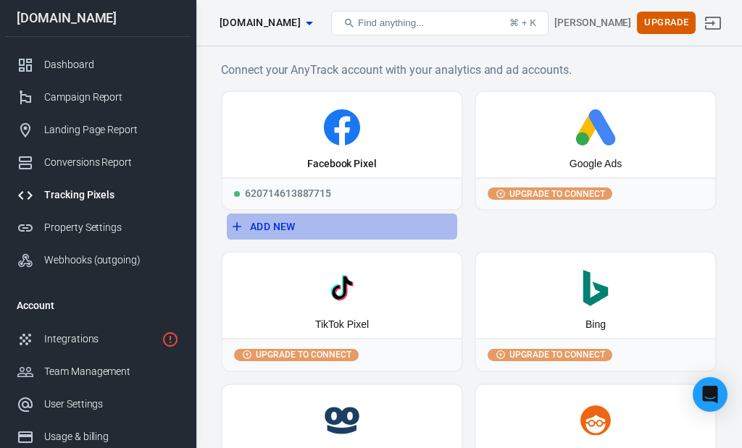
click at [267, 225] on button "Add New" at bounding box center [342, 227] width 230 height 27
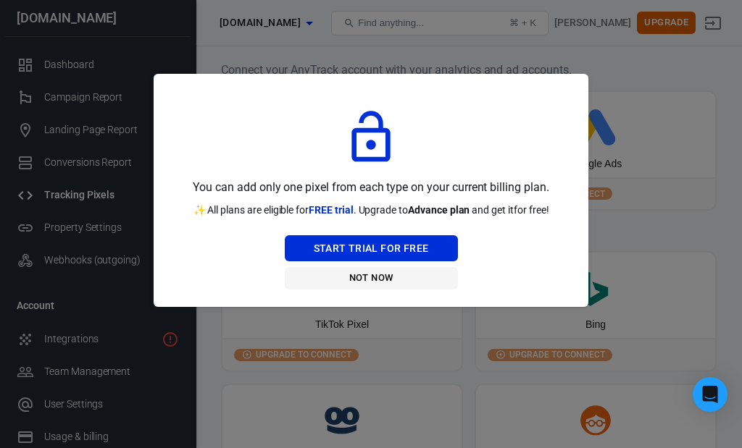
click at [378, 277] on button "Not Now" at bounding box center [371, 278] width 173 height 22
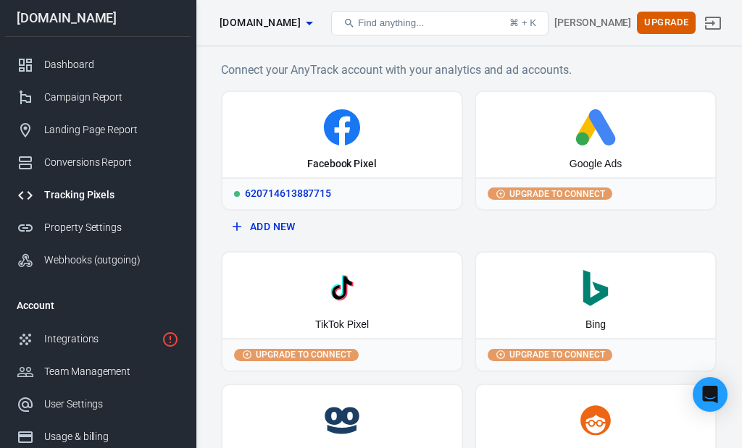
click at [342, 193] on div "620714613887715" at bounding box center [341, 193] width 239 height 32
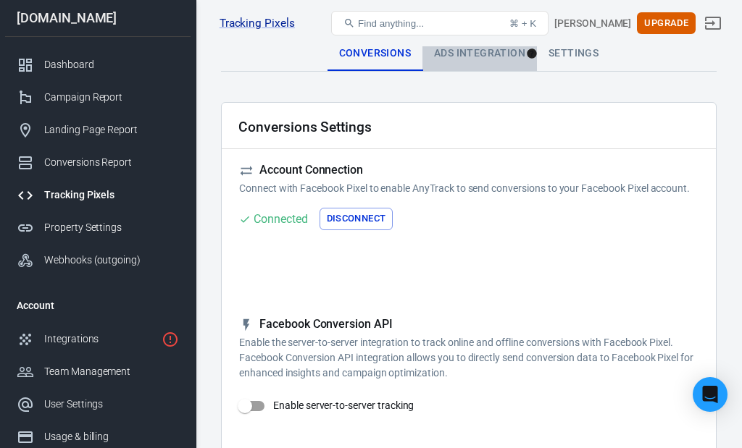
click at [485, 59] on div "Ads Integration" at bounding box center [479, 53] width 114 height 35
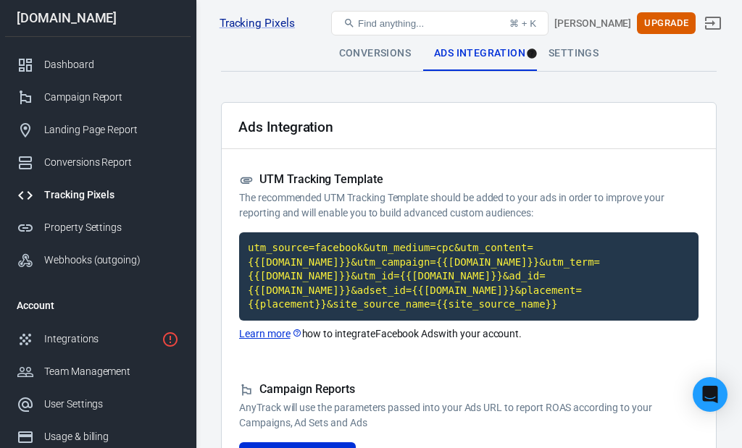
click at [568, 54] on div "Settings" at bounding box center [573, 53] width 73 height 35
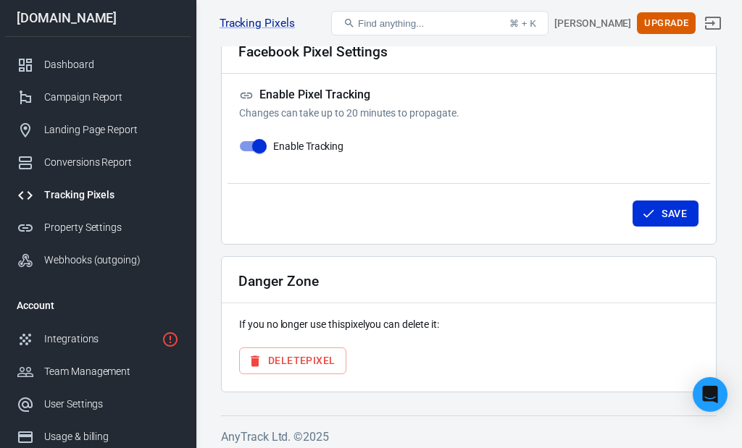
scroll to position [78, 0]
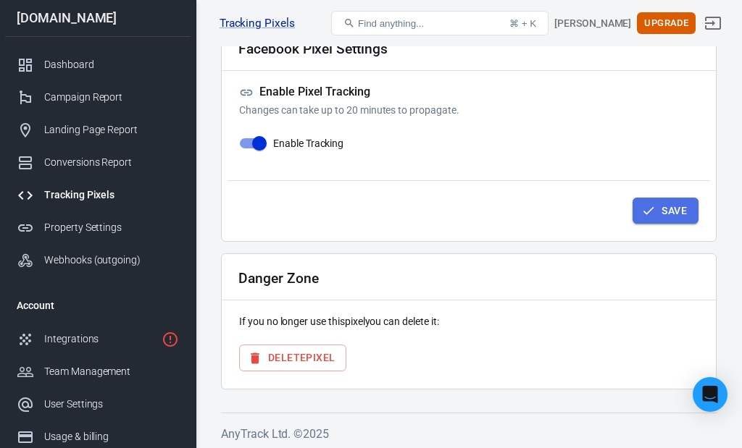
click at [669, 208] on button "Save" at bounding box center [665, 211] width 66 height 27
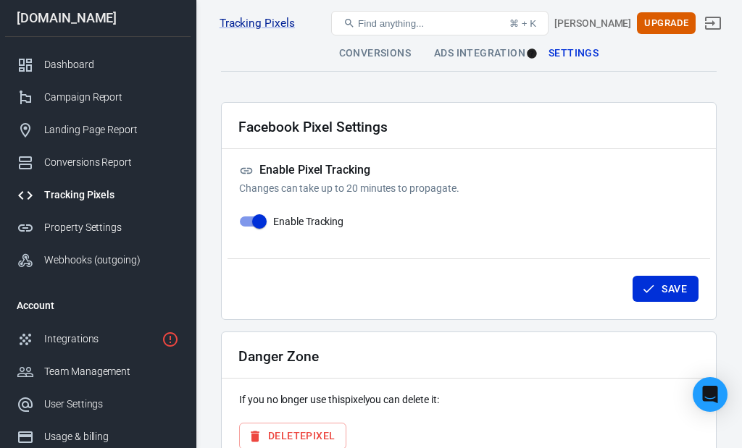
scroll to position [0, 0]
click at [246, 22] on link "Tracking Pixels" at bounding box center [257, 23] width 75 height 15
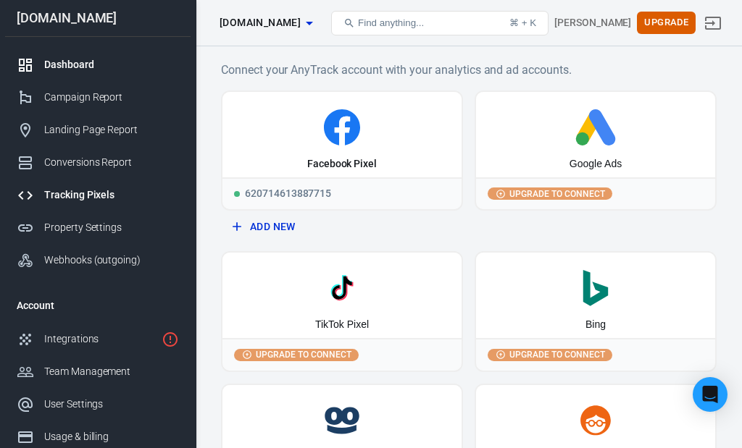
click at [67, 69] on div "Dashboard" at bounding box center [111, 64] width 135 height 15
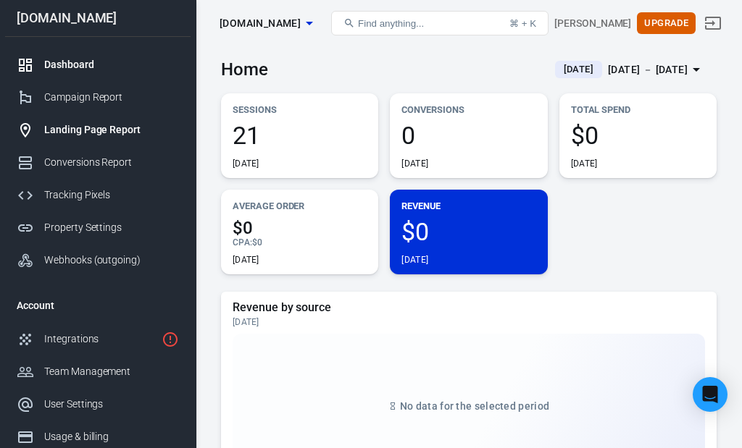
click at [104, 138] on div "Landing Page Report" at bounding box center [111, 129] width 135 height 15
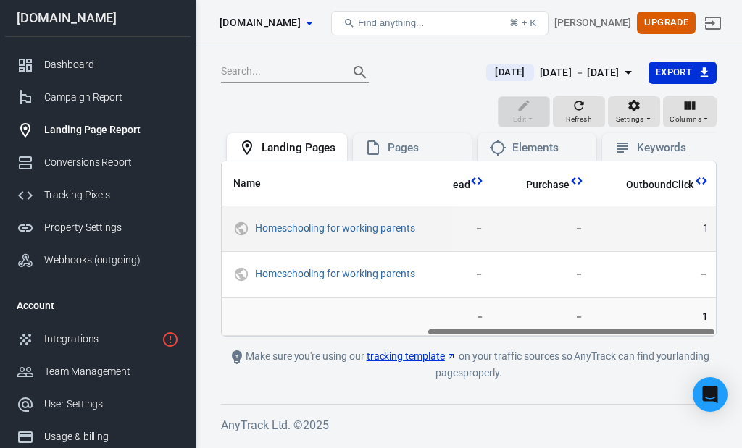
scroll to position [0, 349]
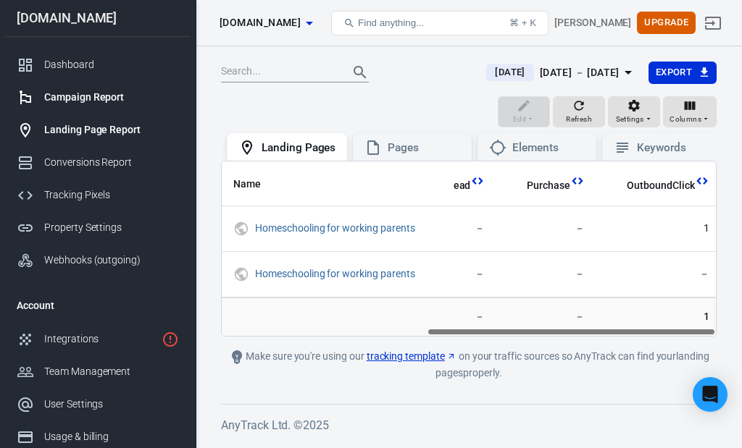
click at [99, 105] on div "Campaign Report" at bounding box center [111, 97] width 135 height 15
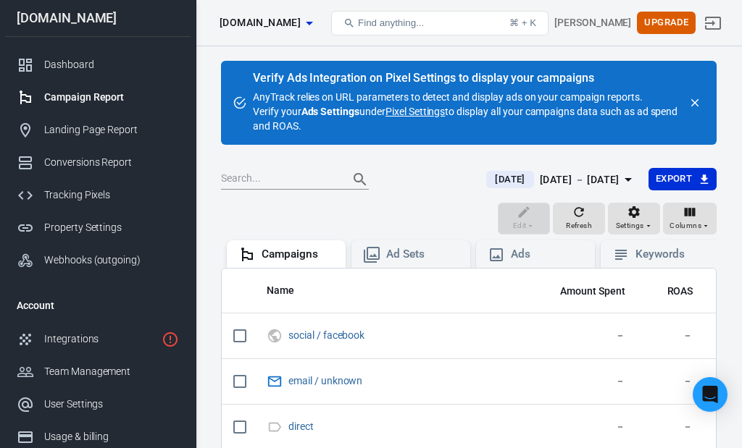
click at [426, 110] on link "Pixel Settings" at bounding box center [414, 111] width 59 height 14
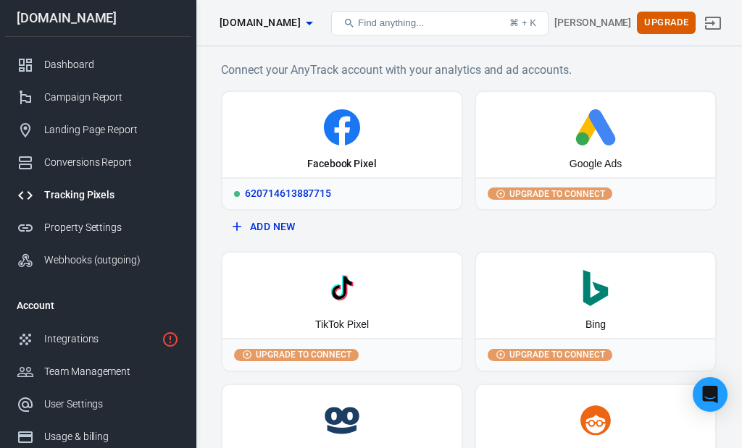
click at [277, 194] on div "620714613887715" at bounding box center [341, 193] width 239 height 32
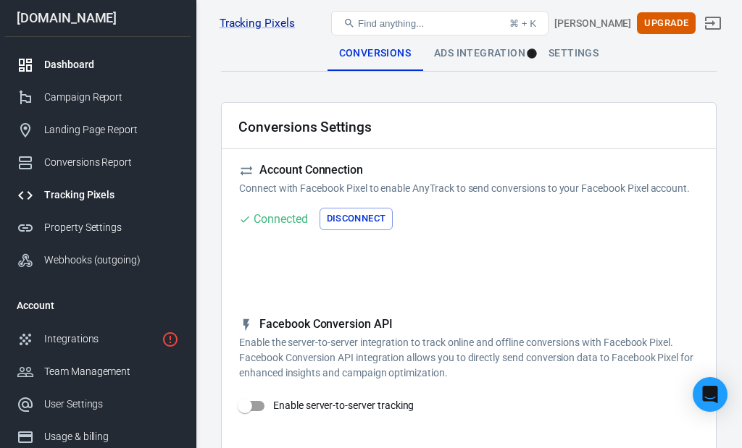
click at [83, 66] on div "Dashboard" at bounding box center [111, 64] width 135 height 15
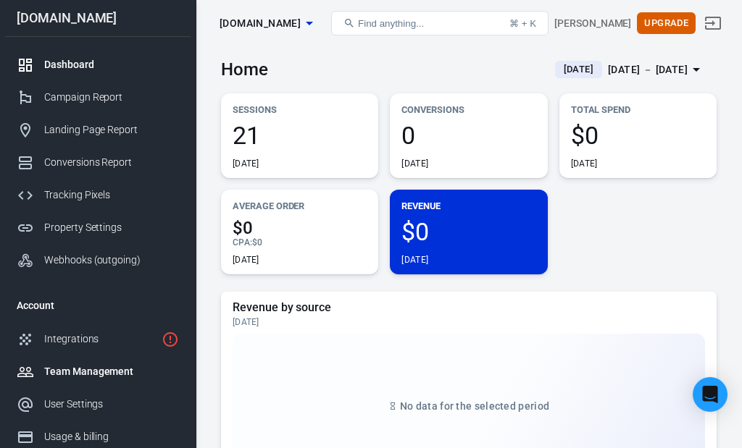
click at [96, 374] on div "Team Management" at bounding box center [111, 371] width 135 height 15
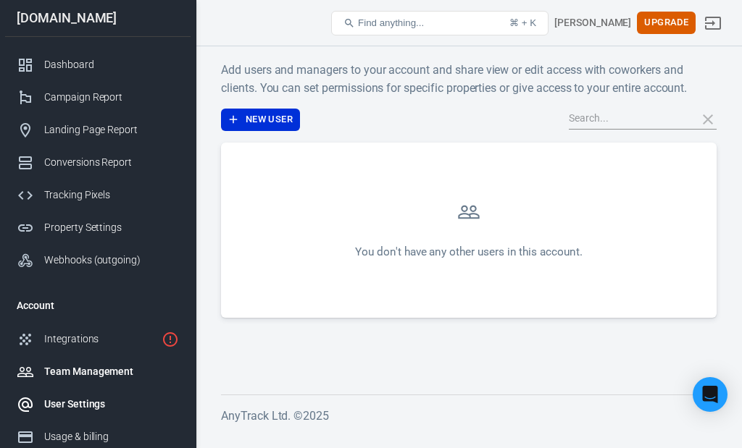
click at [78, 411] on div "User Settings" at bounding box center [111, 404] width 135 height 15
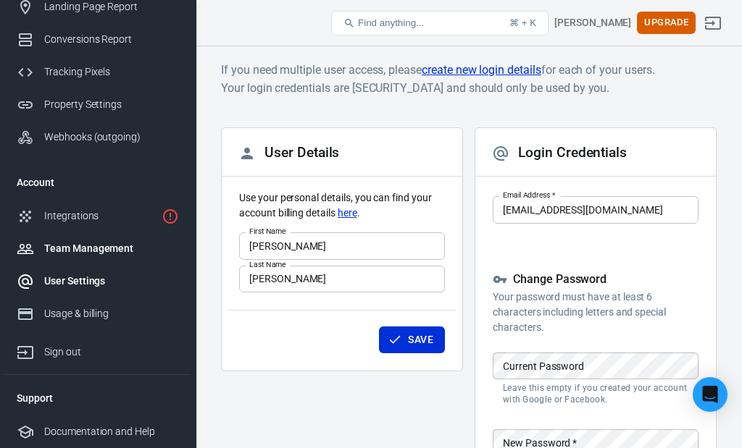
scroll to position [128, 0]
click at [78, 216] on div "Integrations" at bounding box center [100, 216] width 112 height 15
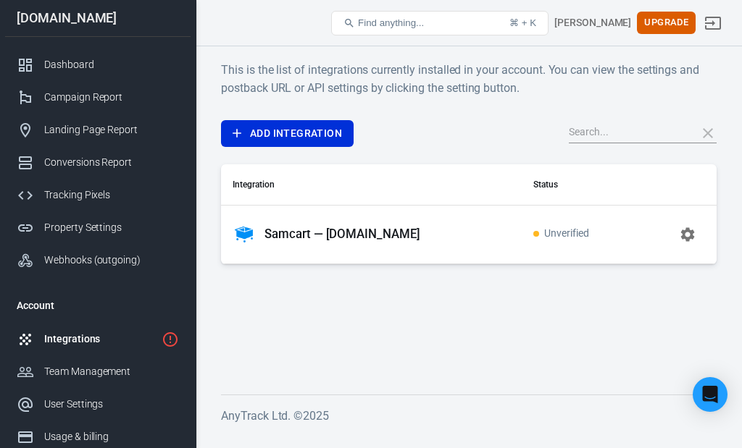
click at [347, 233] on p "Samcart — [DOMAIN_NAME]" at bounding box center [342, 234] width 156 height 15
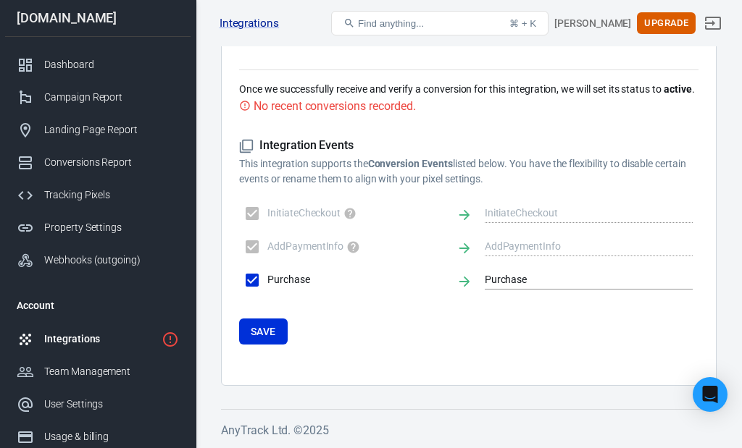
scroll to position [955, 0]
click at [270, 335] on button "Save" at bounding box center [263, 332] width 49 height 27
click at [99, 235] on div "Property Settings" at bounding box center [111, 227] width 135 height 15
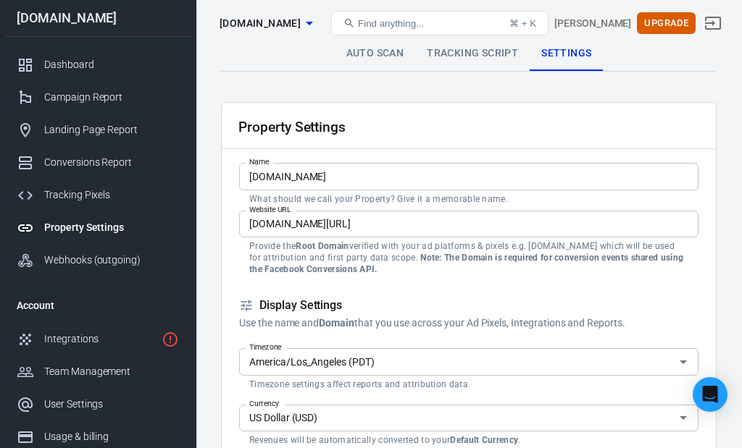
click at [471, 51] on link "Tracking Script" at bounding box center [472, 53] width 114 height 35
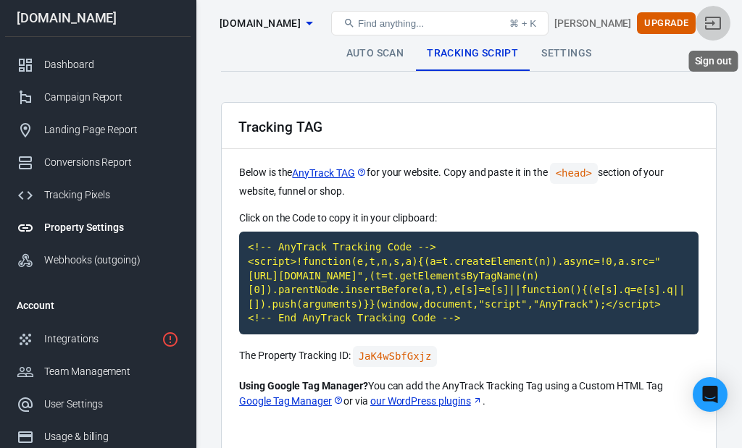
click at [714, 25] on icon "Sign out" at bounding box center [712, 22] width 17 height 17
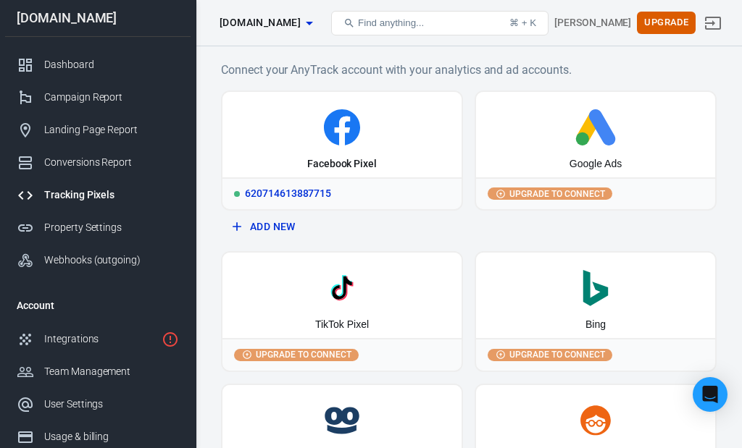
click at [300, 185] on div "620714613887715" at bounding box center [341, 193] width 239 height 32
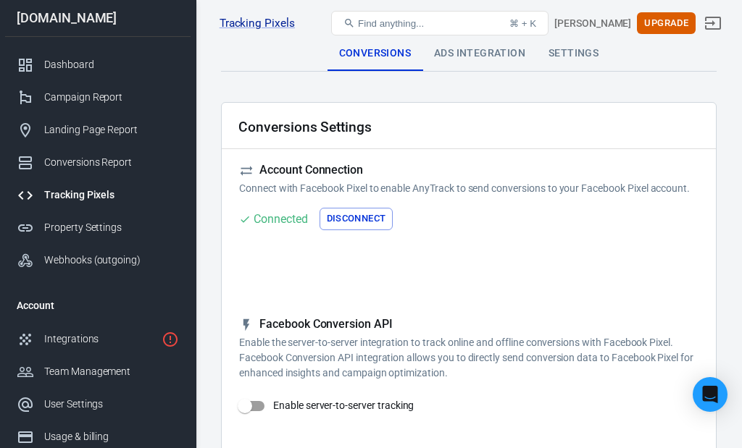
checkbox input "true"
type input "ViewContent"
checkbox input "true"
type input "SubmitApplication"
checkbox input "true"
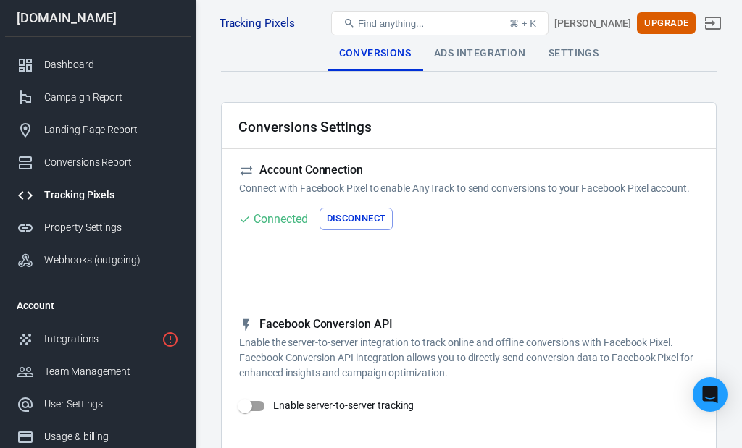
type input "ViewContent"
checkbox input "true"
type input "AddToCart"
checkbox input "true"
type input "InitiateCheckout"
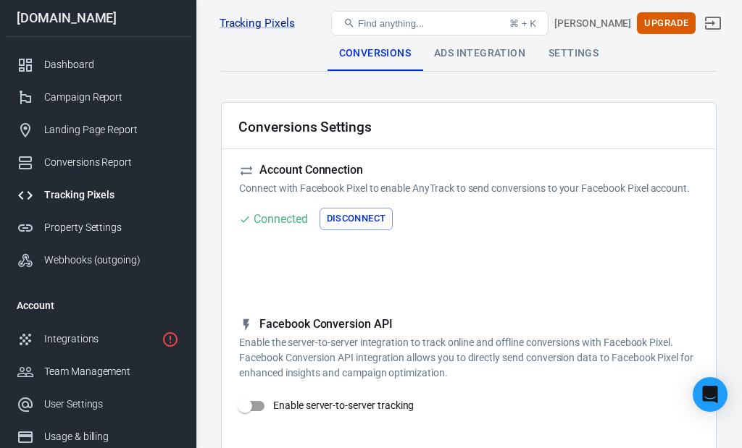
checkbox input "true"
type input "Lead"
checkbox input "true"
type input "CompleteRegistration"
checkbox input "true"
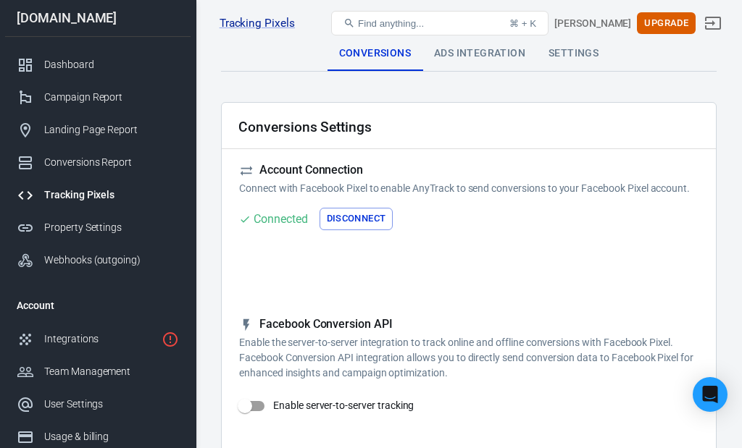
type input "Purchase"
checkbox input "true"
type input "AddPaymentInfo"
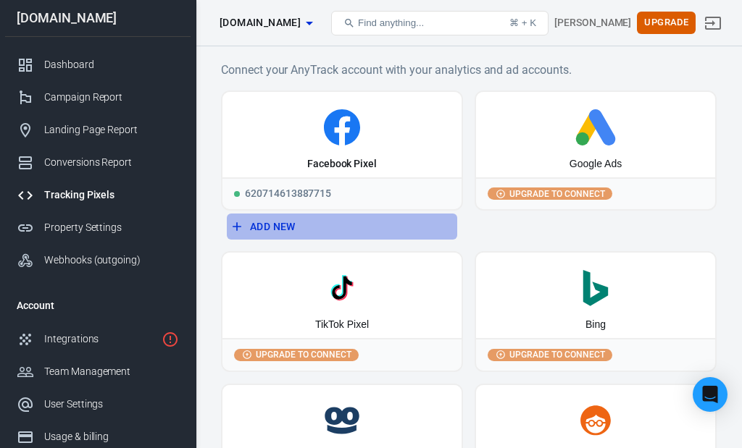
click at [275, 223] on button "Add New" at bounding box center [342, 227] width 230 height 27
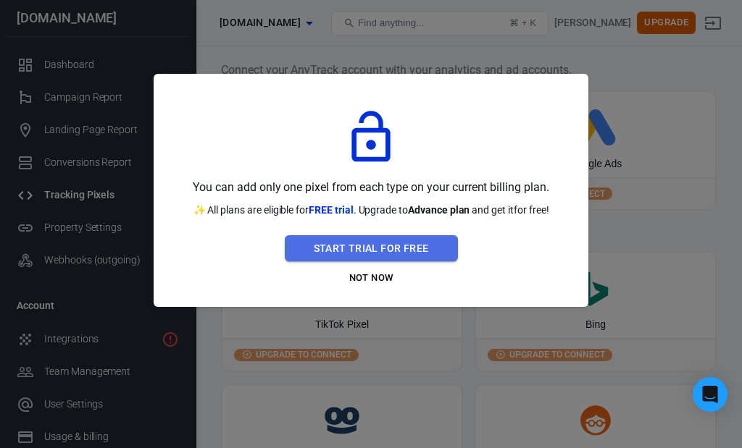
click at [399, 250] on button "Start Trial For Free" at bounding box center [371, 248] width 173 height 27
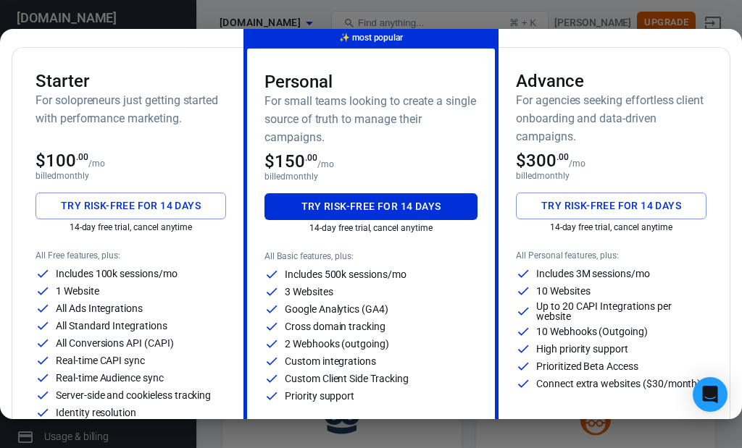
scroll to position [83, 0]
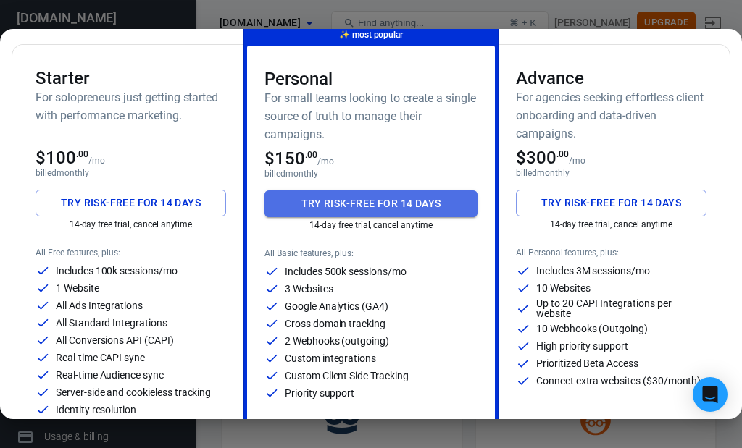
click at [373, 206] on button "Try risk-free for 14 days" at bounding box center [370, 204] width 213 height 27
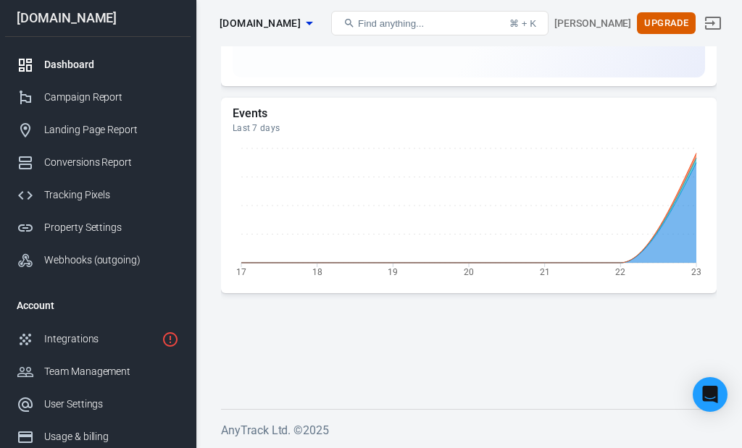
scroll to position [1655, 0]
click at [98, 338] on div "Integrations" at bounding box center [100, 339] width 112 height 15
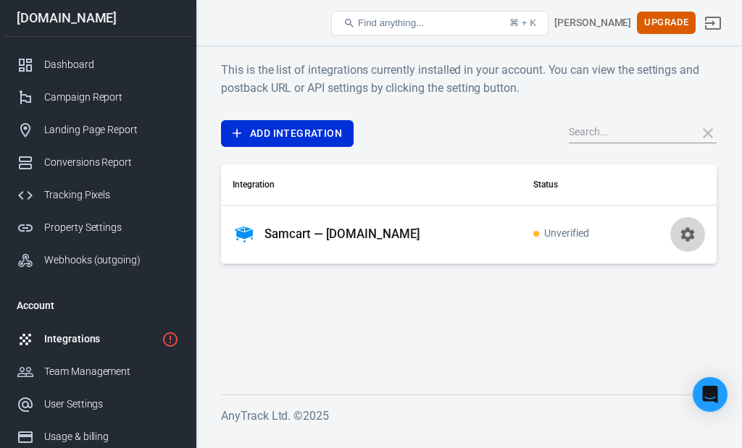
click at [687, 230] on icon "button" at bounding box center [688, 234] width 14 height 14
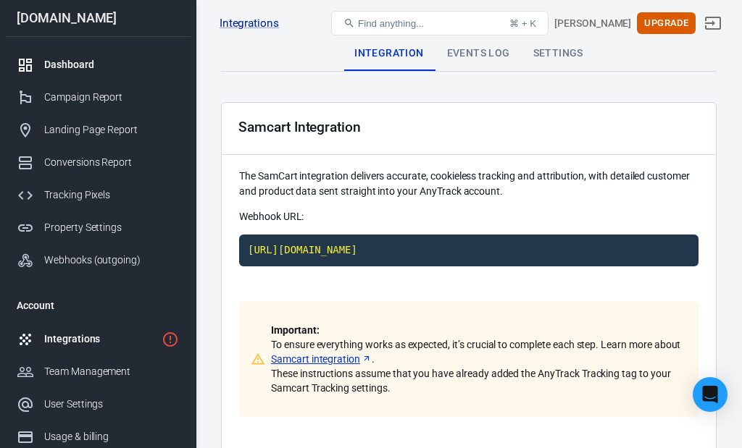
click at [80, 63] on div "Dashboard" at bounding box center [111, 64] width 135 height 15
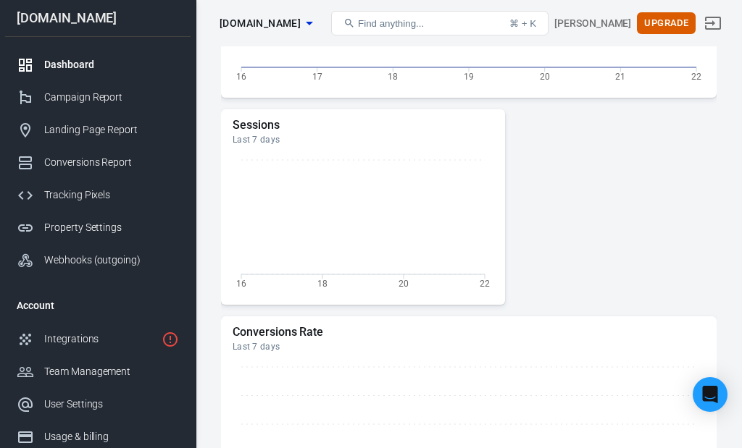
click at [64, 67] on div "Dashboard" at bounding box center [111, 64] width 135 height 15
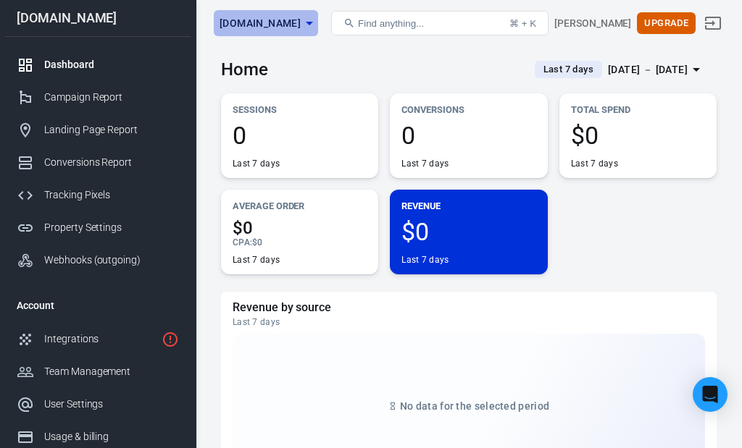
click at [306, 22] on icon "button" at bounding box center [309, 24] width 7 height 4
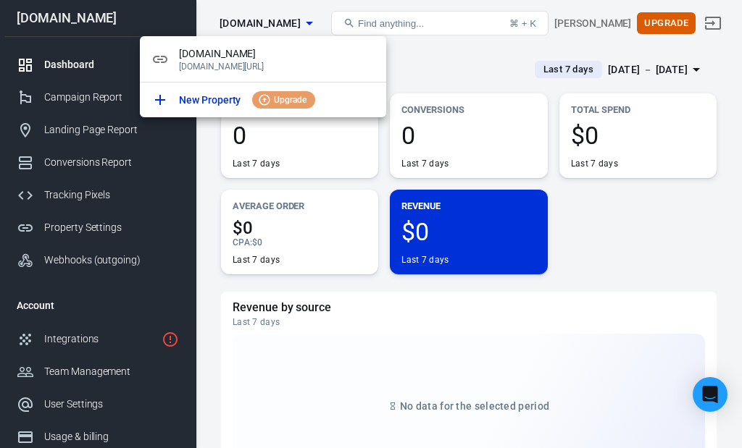
click at [64, 342] on div at bounding box center [371, 224] width 742 height 448
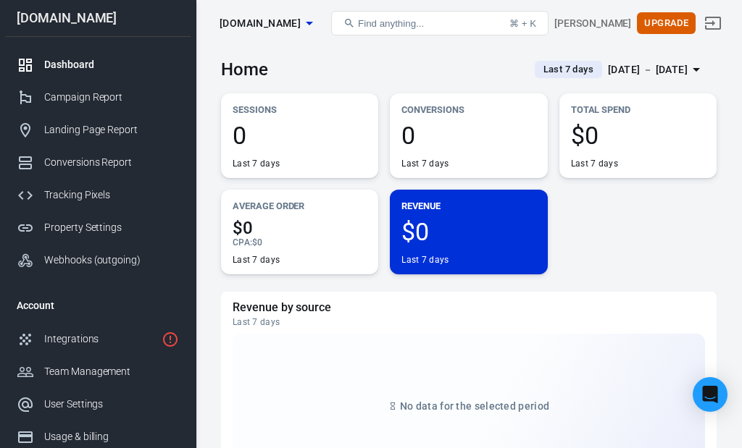
click at [64, 342] on div "Integrations" at bounding box center [100, 339] width 112 height 15
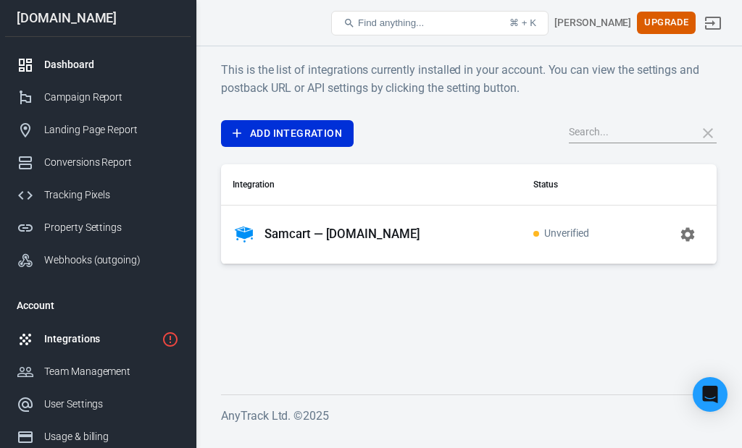
click at [64, 67] on div "Dashboard" at bounding box center [111, 64] width 135 height 15
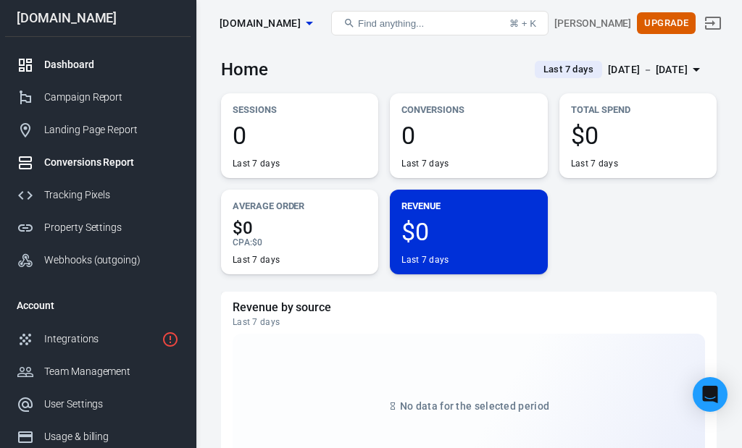
click at [76, 165] on div "Conversions Report" at bounding box center [111, 162] width 135 height 15
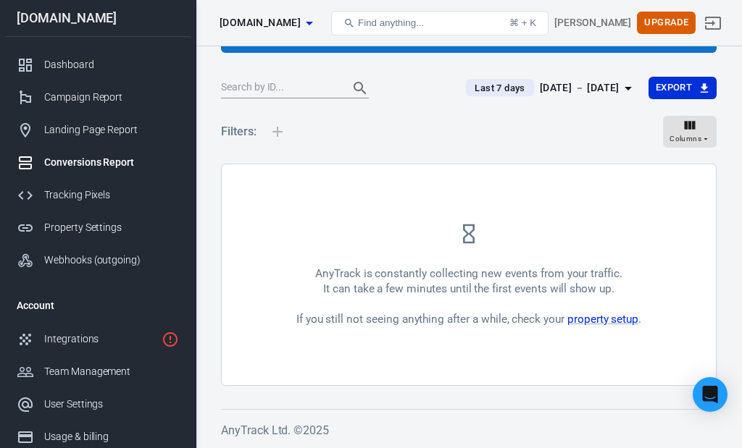
scroll to position [125, 0]
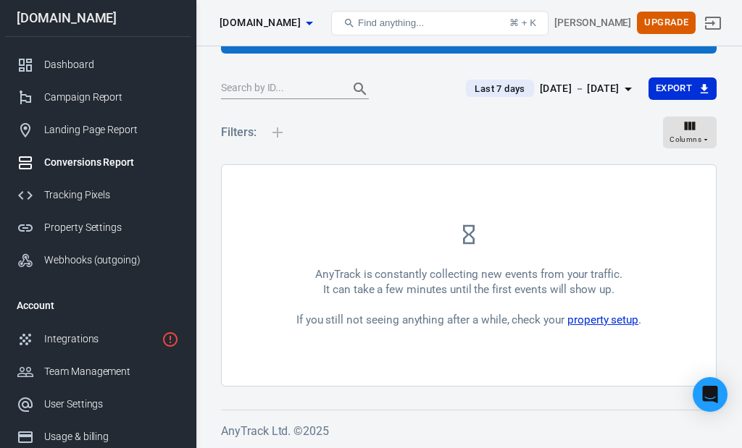
click at [602, 319] on link "property setup" at bounding box center [602, 320] width 71 height 13
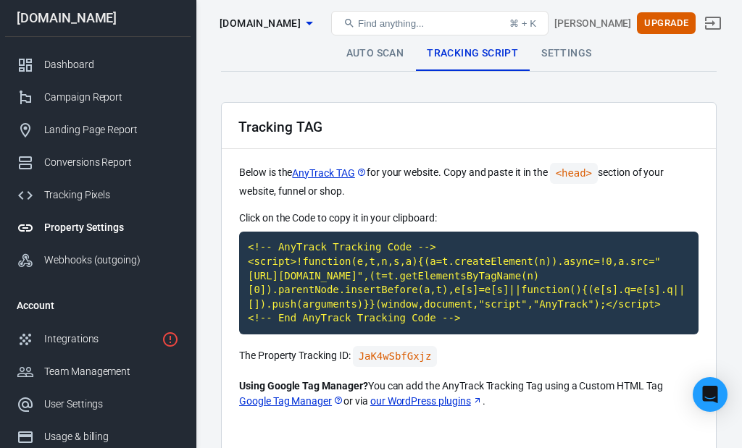
click at [570, 53] on link "Settings" at bounding box center [566, 53] width 73 height 35
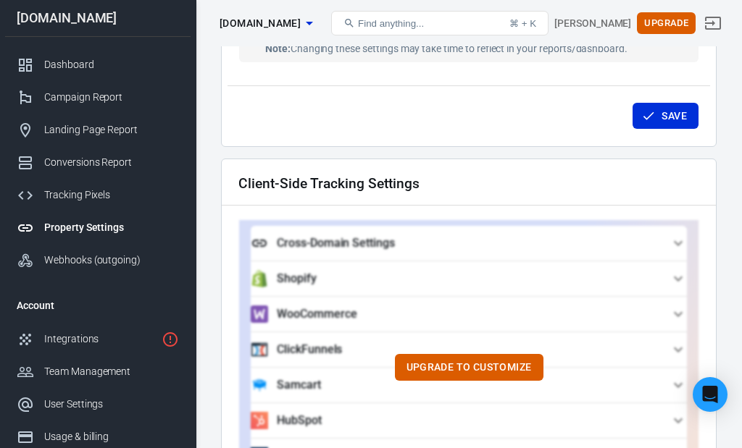
scroll to position [1203, 0]
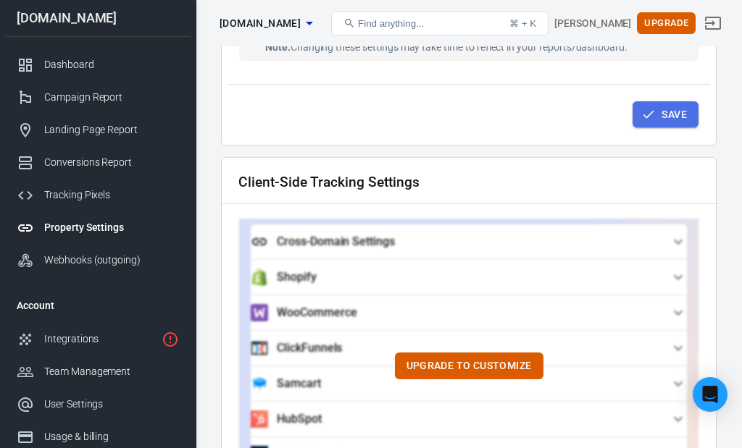
click at [669, 112] on button "Save" at bounding box center [665, 114] width 66 height 27
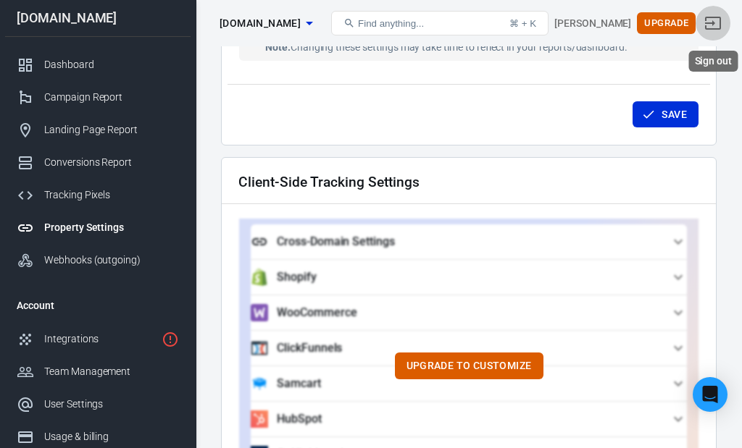
click at [714, 25] on icon "Sign out" at bounding box center [713, 23] width 16 height 13
